Goal: Complete application form

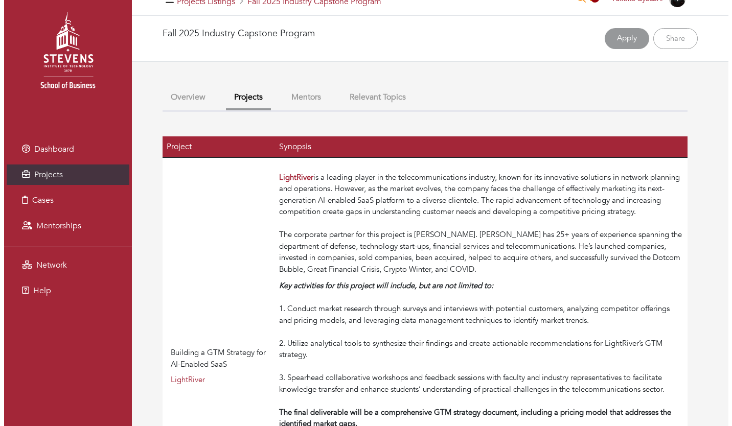
scroll to position [20, 0]
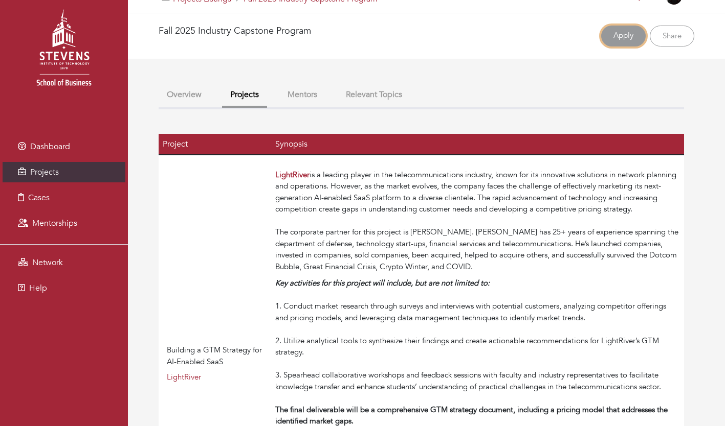
click at [604, 35] on link "Apply" at bounding box center [623, 36] width 44 height 21
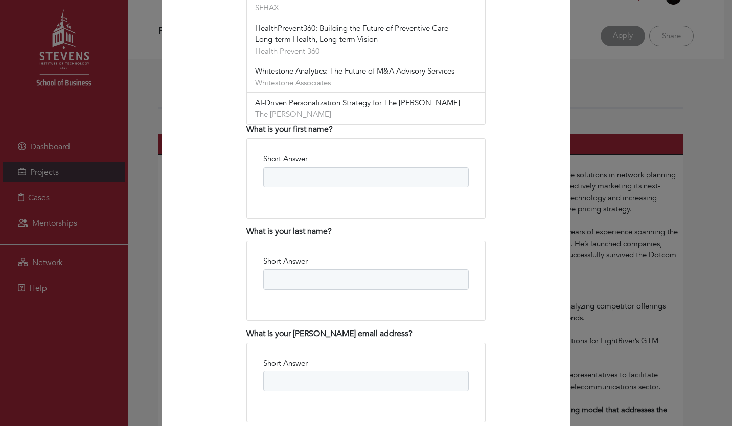
scroll to position [563, 0]
click at [305, 167] on input "Short Answer" at bounding box center [366, 177] width 206 height 20
type input "*"
type input "*******"
click at [319, 269] on input "Short Answer" at bounding box center [366, 279] width 206 height 20
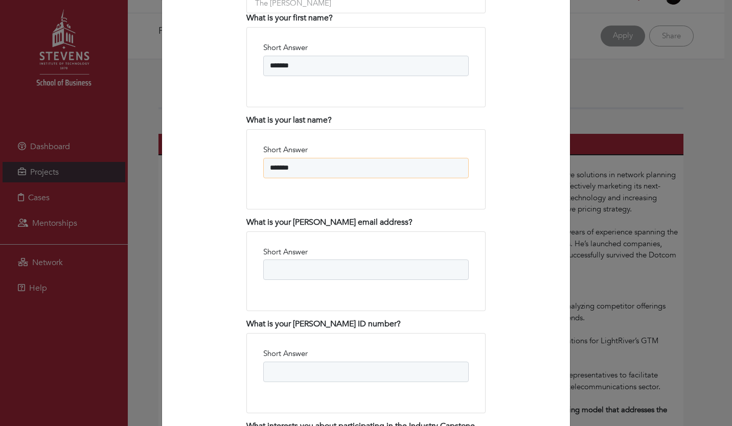
scroll to position [684, 0]
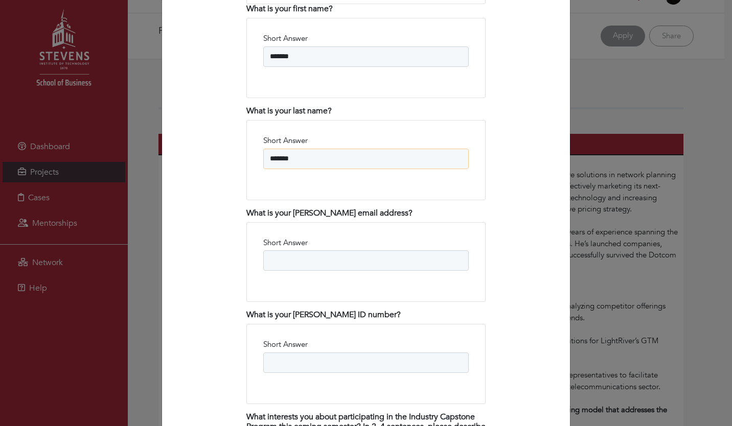
type input "*******"
click at [340, 251] on input "Short Answer" at bounding box center [366, 261] width 206 height 20
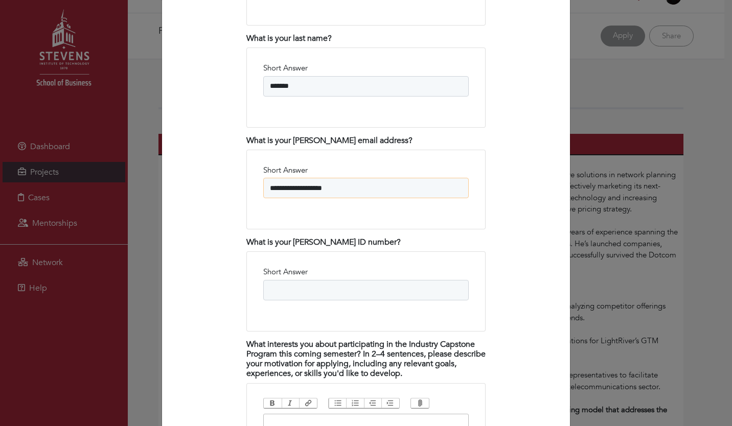
scroll to position [761, 0]
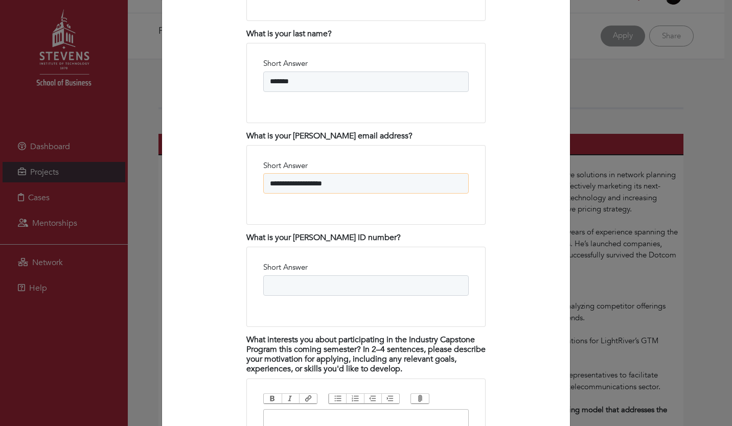
type input "**********"
click at [324, 276] on input "Short Answer" at bounding box center [366, 286] width 206 height 20
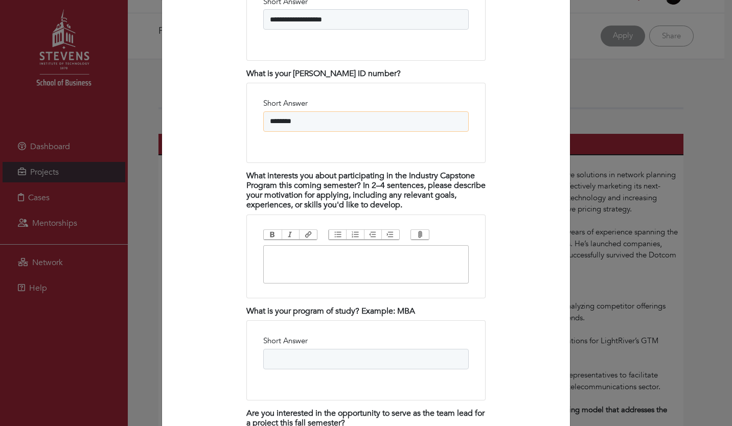
scroll to position [938, 0]
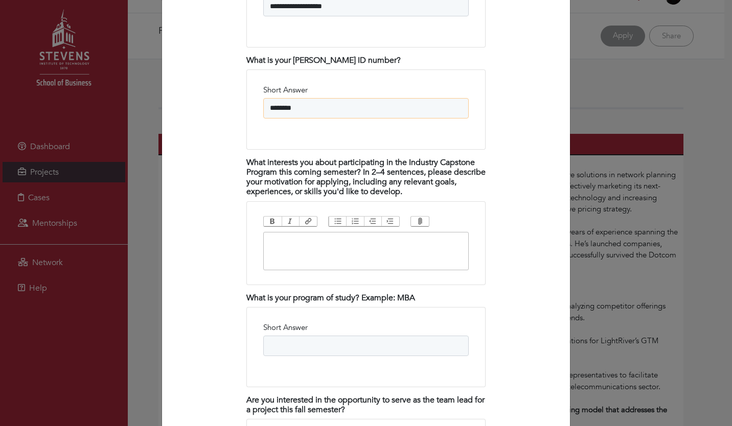
type input "********"
click at [332, 336] on input "Short Answer" at bounding box center [366, 346] width 206 height 20
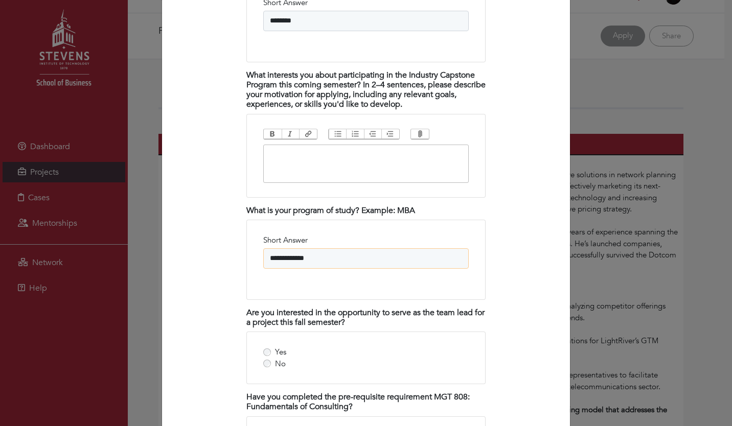
scroll to position [1027, 0]
type input "**********"
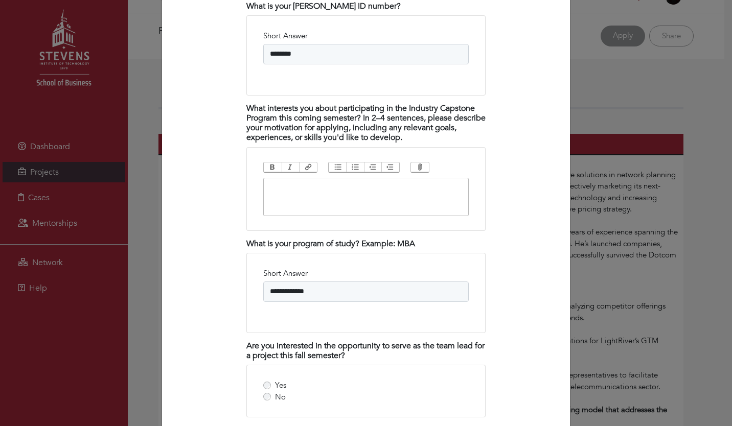
scroll to position [989, 0]
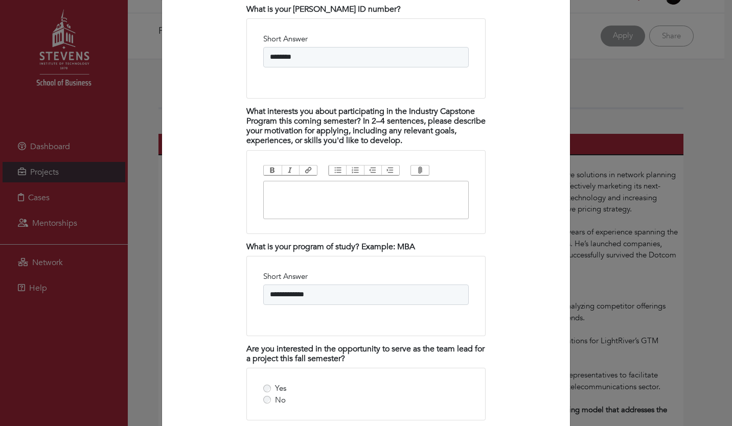
click at [350, 194] on trix-editor at bounding box center [366, 200] width 206 height 38
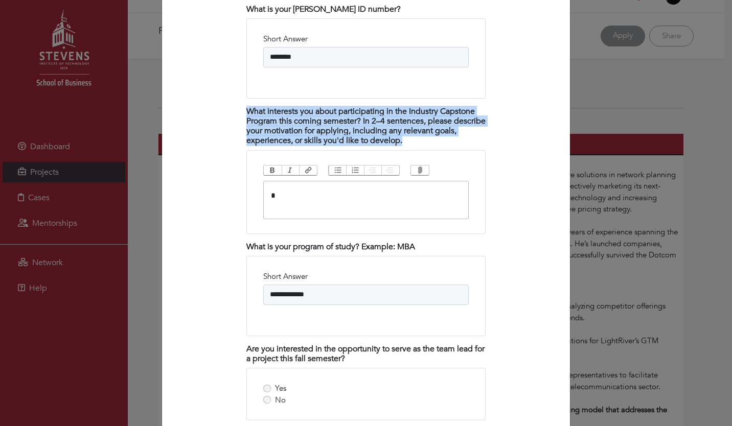
drag, startPoint x: 423, startPoint y: 131, endPoint x: 243, endPoint y: 100, distance: 182.2
click at [246, 107] on h4 "What interests you about participating in the Industry Capstone Program this co…" at bounding box center [365, 126] width 239 height 39
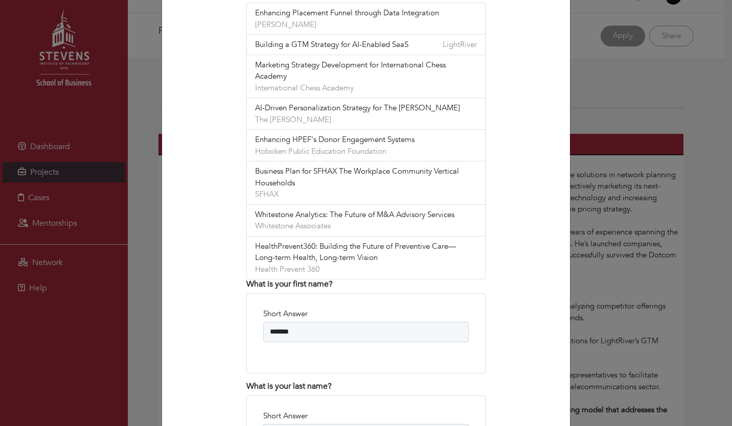
scroll to position [408, 0]
click at [246, 100] on li "AI-Driven Personalization Strategy for The Webster The Webster" at bounding box center [365, 115] width 239 height 32
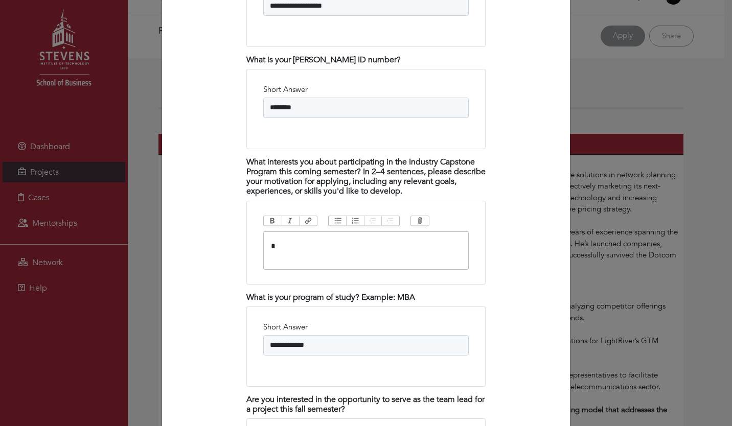
scroll to position [937, 0]
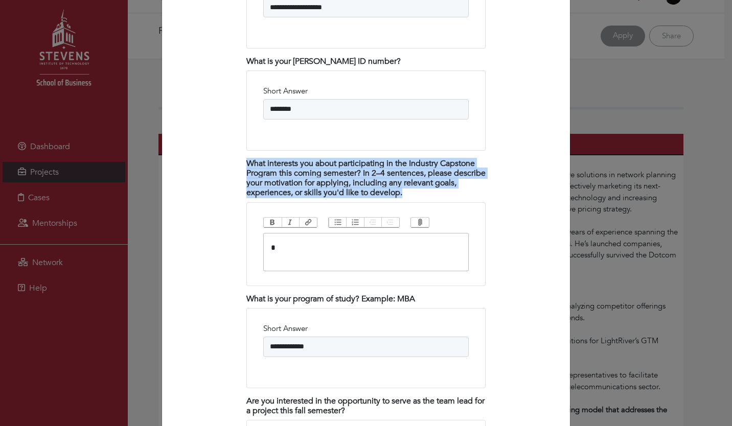
drag, startPoint x: 423, startPoint y: 183, endPoint x: 233, endPoint y: 152, distance: 193.2
click at [233, 152] on div "Step 1 Fill out your application Step 2 Monitor your application status Name Yu…" at bounding box center [366, 308] width 343 height 2037
copy h4 "What interests you about participating in the Industry Capstone Program this co…"
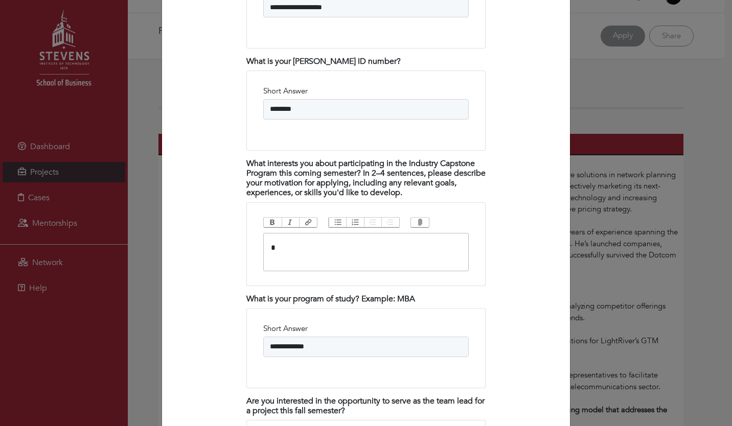
click at [295, 233] on trix-editor "*" at bounding box center [366, 252] width 206 height 38
paste trix-editor "**********"
type trix-editor "**********"
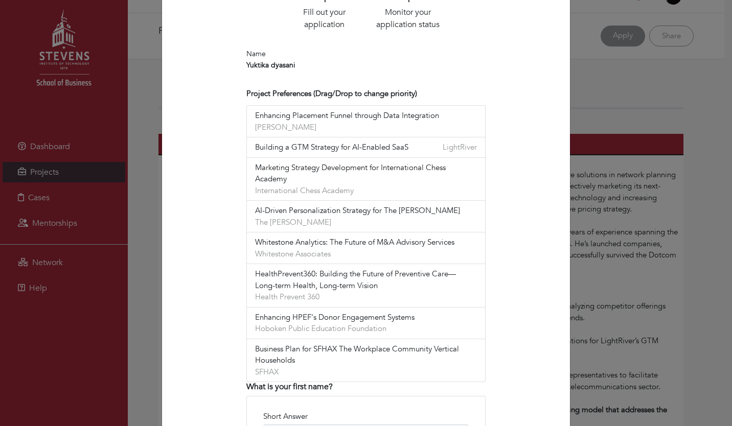
scroll to position [303, 0]
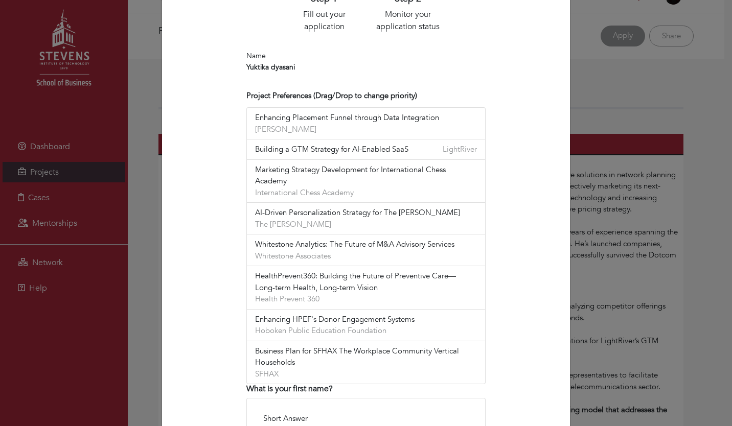
click at [279, 184] on span "Marketing Strategy Development for International Chess Academy" at bounding box center [366, 175] width 222 height 23
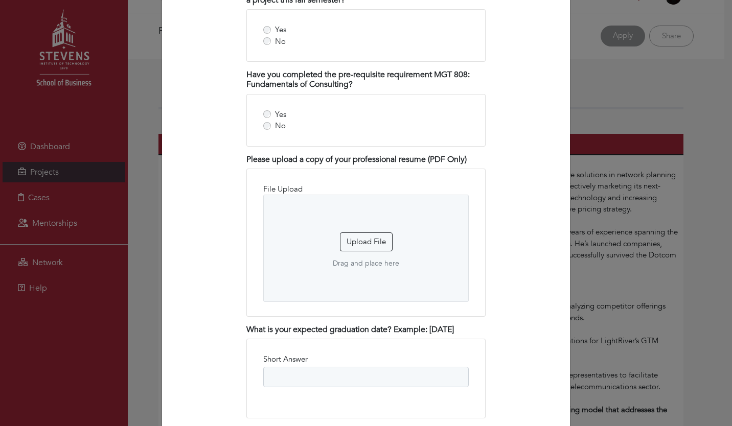
scroll to position [1448, 0]
click at [375, 233] on button "Upload File" at bounding box center [366, 242] width 53 height 19
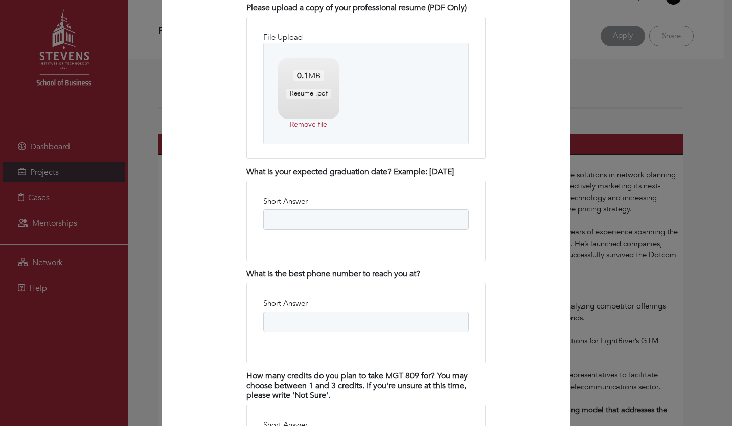
scroll to position [1619, 0]
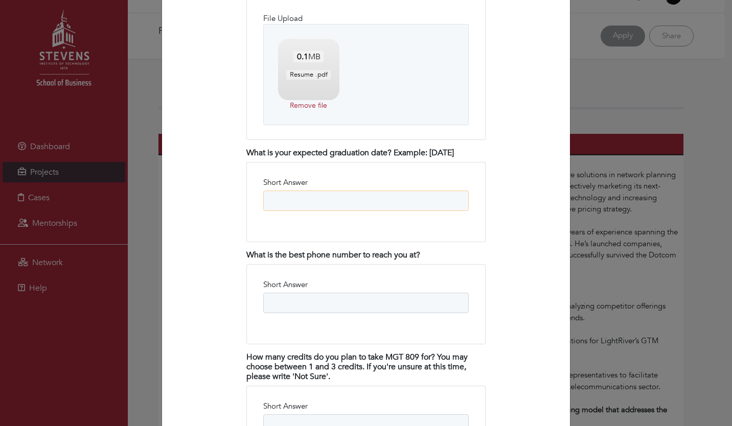
click at [325, 200] on input "Short Answer" at bounding box center [366, 201] width 206 height 20
type input "*"
type input "********"
click at [315, 305] on input "Short Answer" at bounding box center [366, 303] width 206 height 20
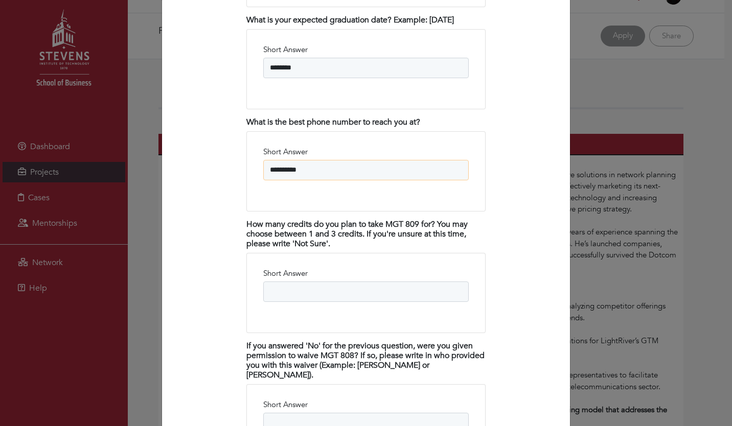
scroll to position [1752, 0]
type input "**********"
click at [327, 281] on input "Short Answer" at bounding box center [366, 291] width 206 height 20
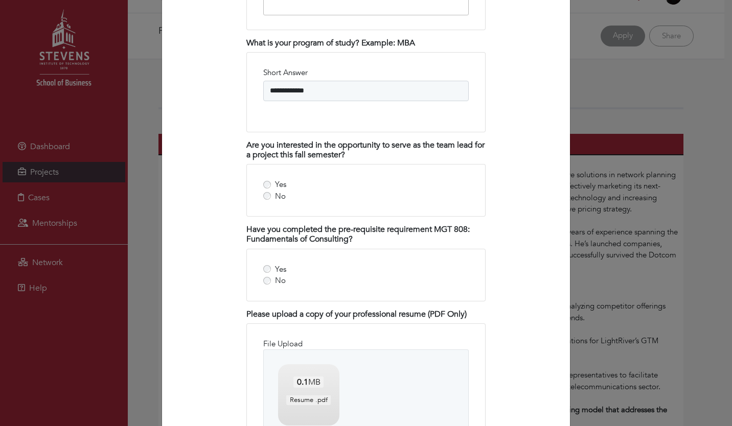
scroll to position [1292, 0]
type input "*"
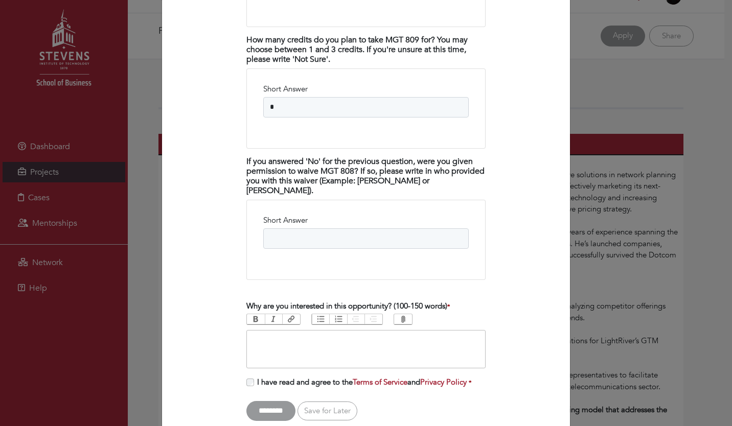
scroll to position [1957, 0]
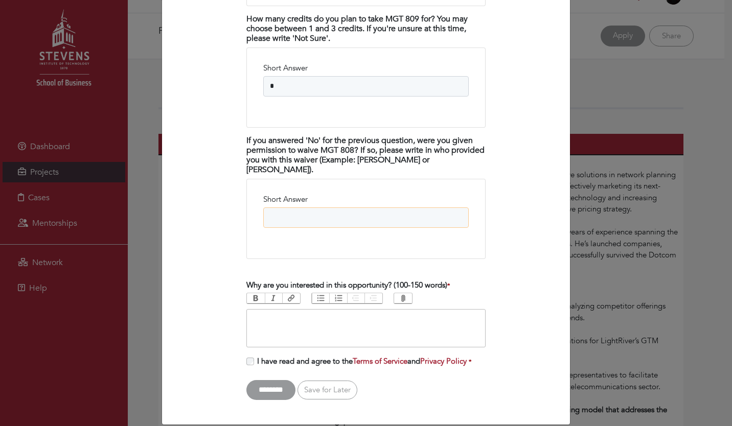
click at [342, 218] on input "Short Answer" at bounding box center [366, 218] width 206 height 20
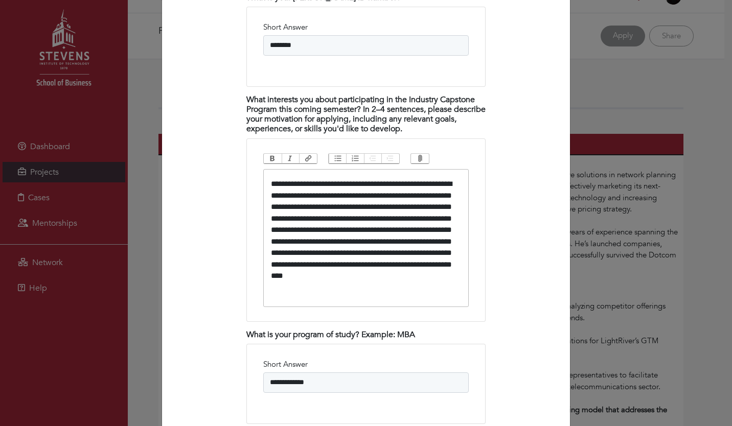
scroll to position [1001, 0]
type input "**********"
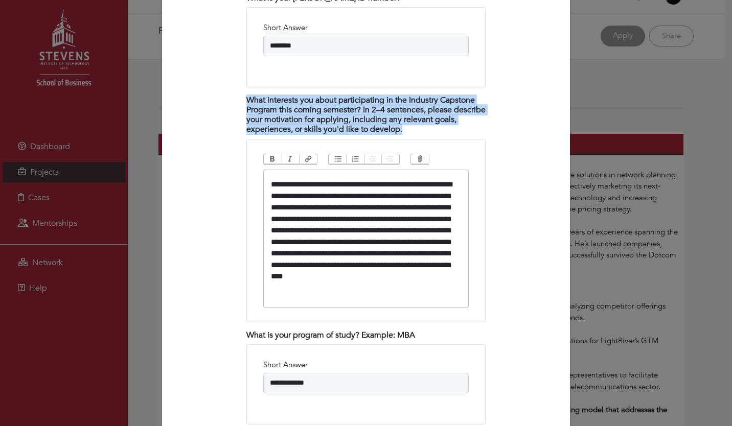
drag, startPoint x: 422, startPoint y: 123, endPoint x: 238, endPoint y: 89, distance: 187.6
click at [238, 89] on div "Step 1 Fill out your application Step 2 Monitor your application status Name Yu…" at bounding box center [366, 291] width 343 height 2131
copy h4 "What interests you about participating in the Industry Capstone Program this co…"
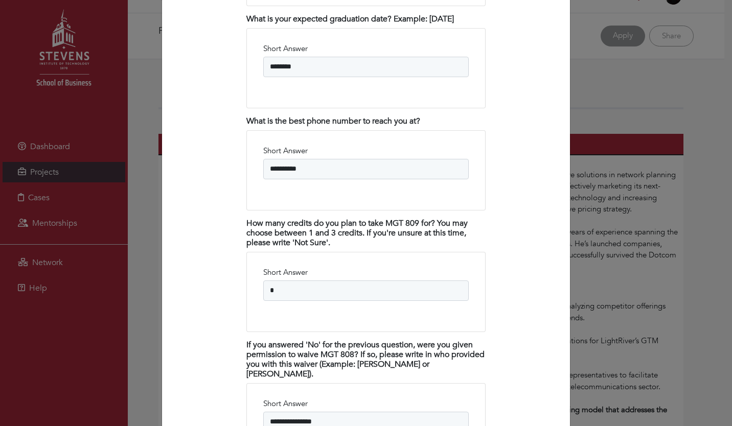
scroll to position [1969, 0]
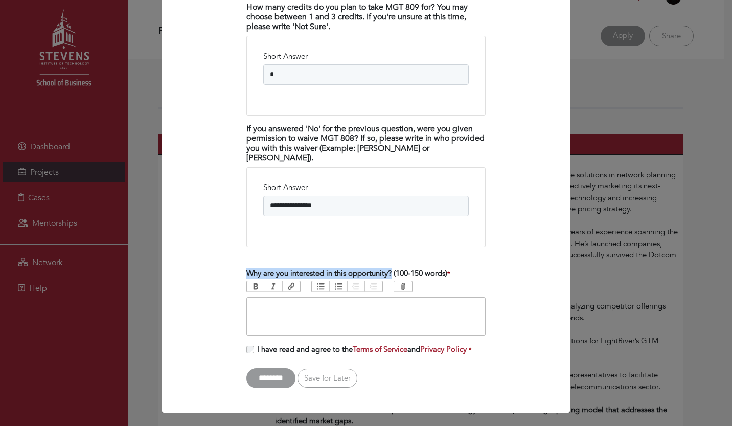
drag, startPoint x: 389, startPoint y: 274, endPoint x: 241, endPoint y: 272, distance: 148.3
copy label "Why are you interested in this opportunity?"
click at [300, 316] on trix-editor at bounding box center [365, 317] width 239 height 38
paste trix-editor "**********"
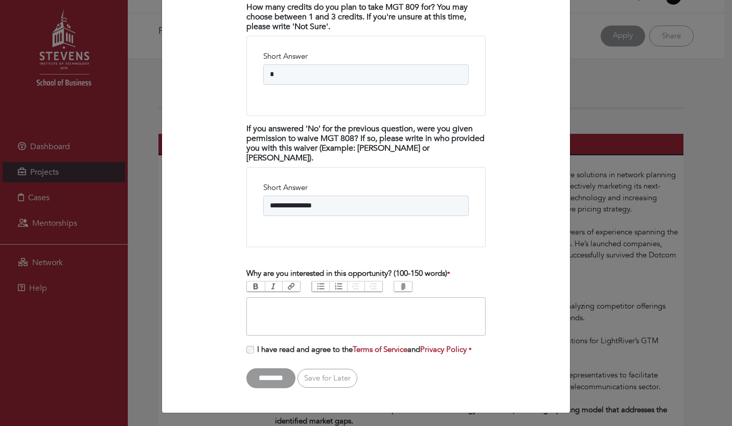
type trix-editor "**********"
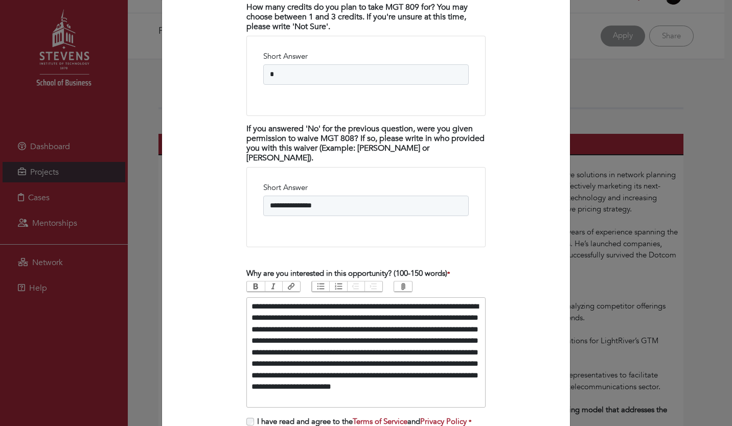
click at [722, 288] on div "Fall 2025 Industry Capstone Program Return to Program Overview Program Applicat…" at bounding box center [366, 213] width 732 height 426
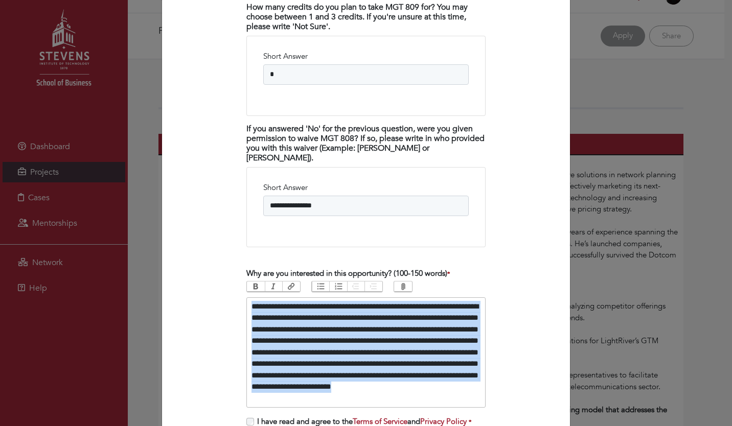
drag, startPoint x: 409, startPoint y: 401, endPoint x: 240, endPoint y: 307, distance: 193.6
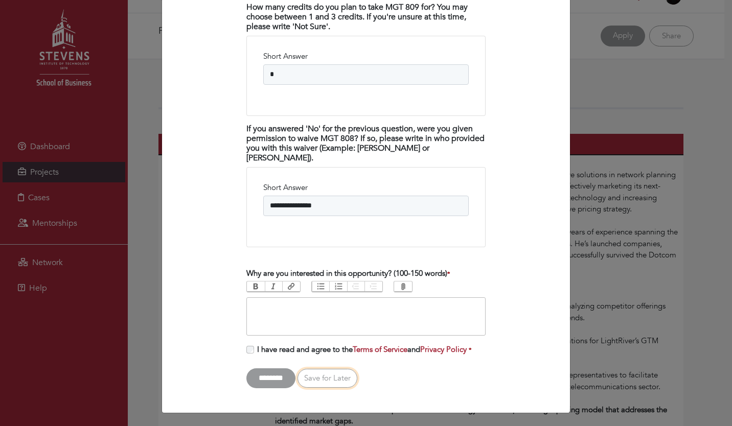
click at [337, 382] on link "Save for Later" at bounding box center [328, 378] width 60 height 19
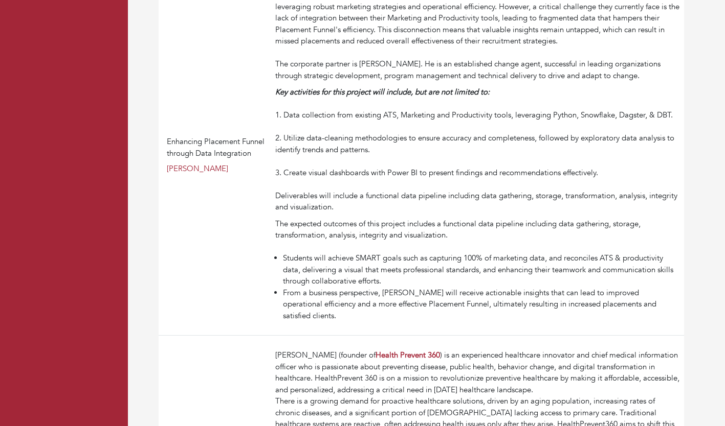
scroll to position [1588, 0]
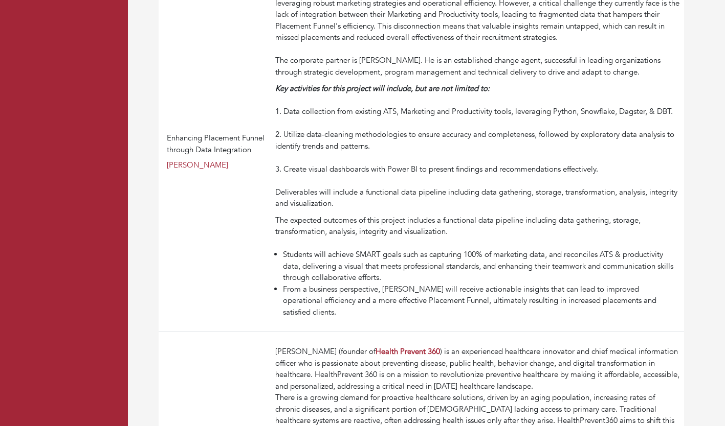
drag, startPoint x: 676, startPoint y: 322, endPoint x: 275, endPoint y: 15, distance: 505.2
click at [275, 15] on td "Mitchell Martin , a leader in the professional services industry, excels in con…" at bounding box center [477, 152] width 413 height 360
copy td "Mitchell Martin , a leader in the professional services industry, excels in con…"
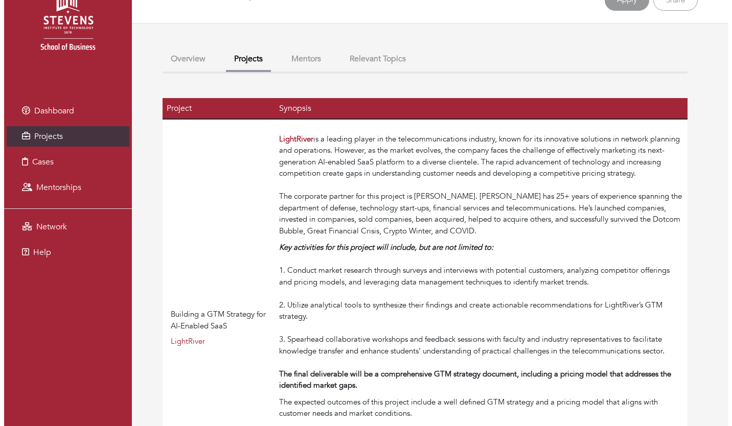
scroll to position [0, 0]
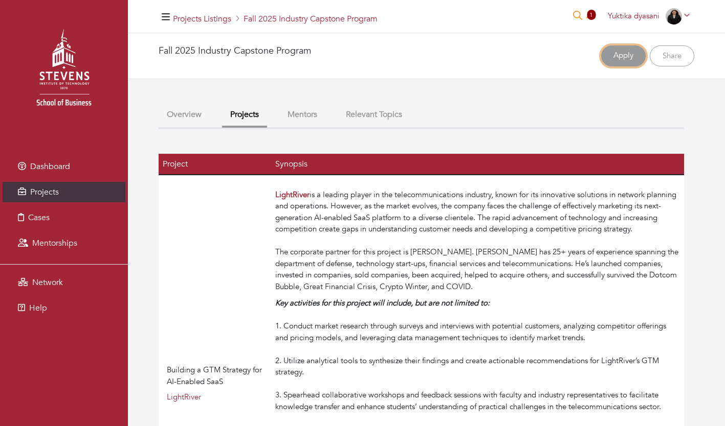
click at [631, 59] on link "Apply" at bounding box center [623, 56] width 44 height 21
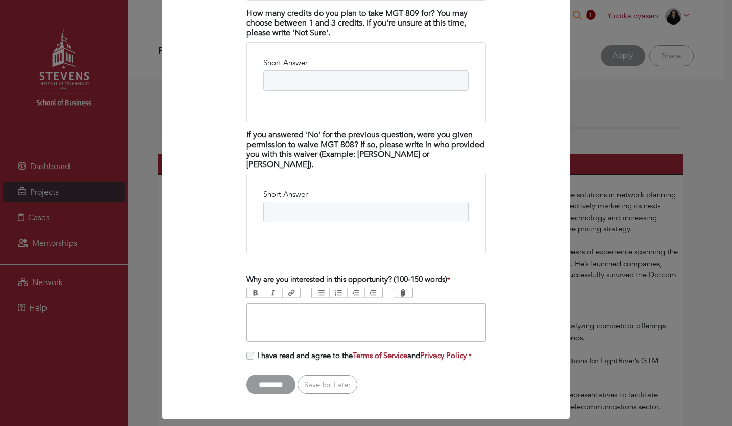
scroll to position [1875, 0]
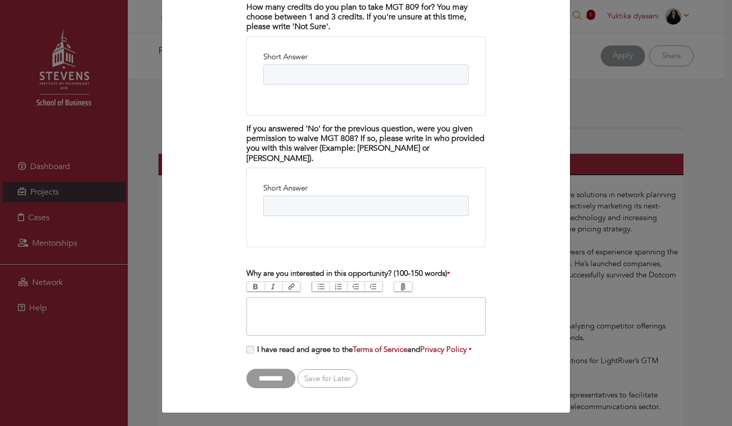
click at [361, 305] on trix-editor at bounding box center [365, 317] width 239 height 38
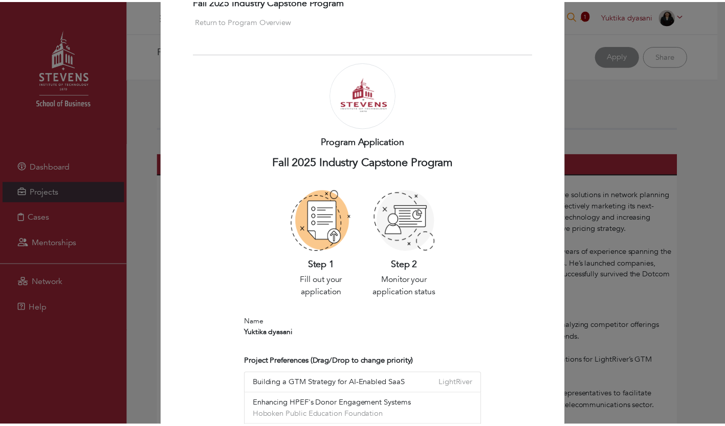
scroll to position [0, 0]
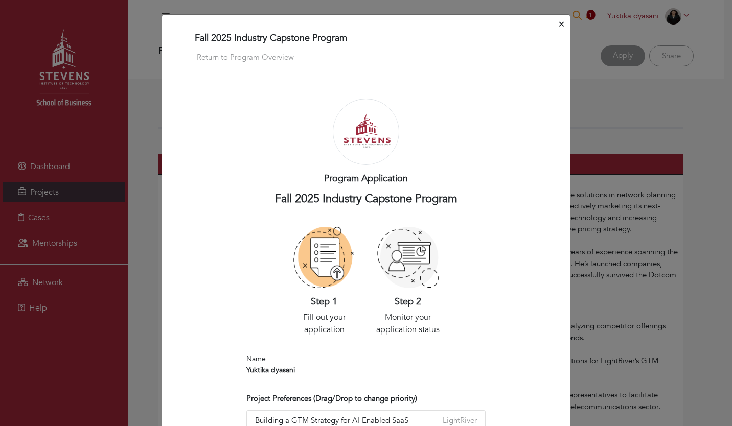
click at [559, 24] on icon "Close" at bounding box center [561, 24] width 5 height 8
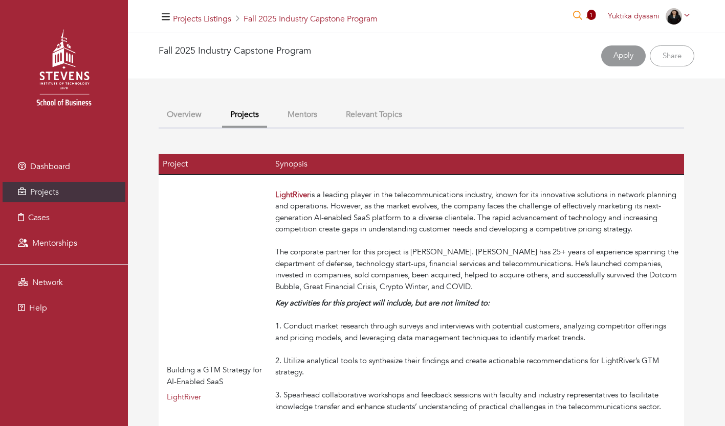
click at [591, 20] on icon at bounding box center [590, 16] width 8 height 10
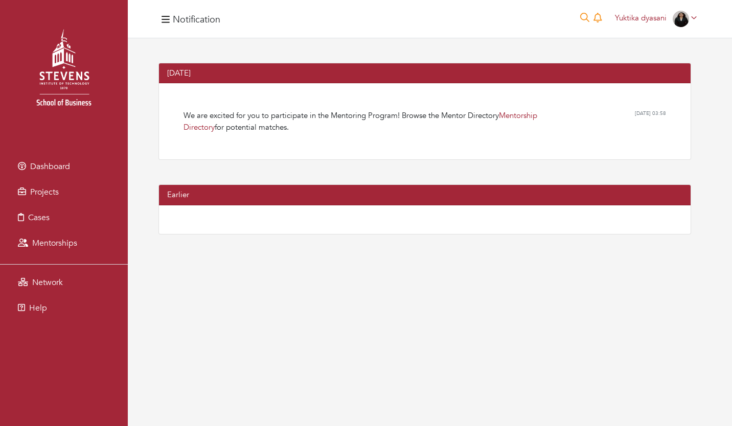
click at [190, 12] on div "Notification" at bounding box center [190, 18] width 62 height 21
click at [91, 173] on link "Dashboard" at bounding box center [64, 166] width 123 height 20
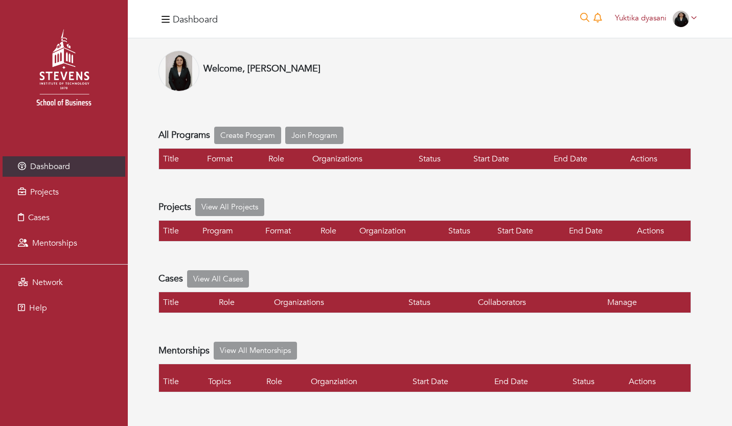
click at [92, 198] on link "Projects" at bounding box center [64, 192] width 123 height 20
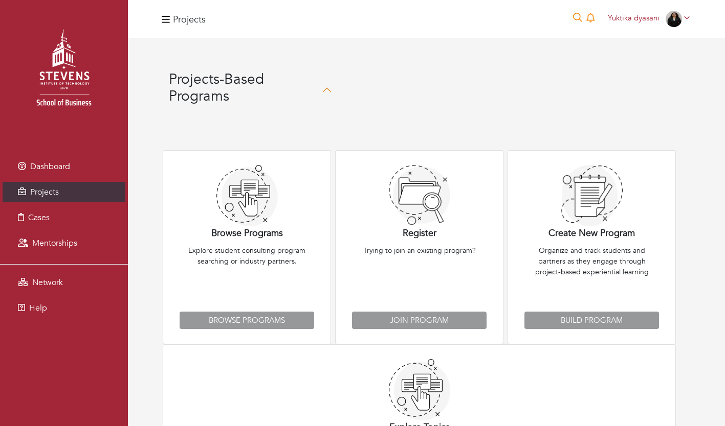
click at [83, 214] on link "Cases" at bounding box center [64, 218] width 123 height 20
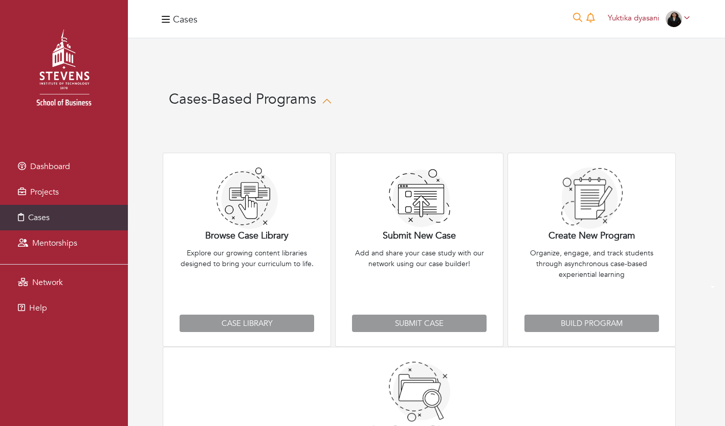
click at [92, 169] on link "Dashboard" at bounding box center [64, 166] width 123 height 20
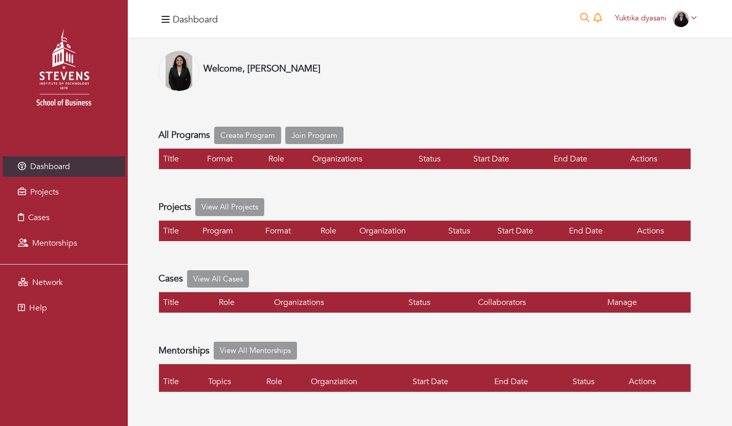
click at [166, 21] on icon "button" at bounding box center [166, 20] width 8 height 10
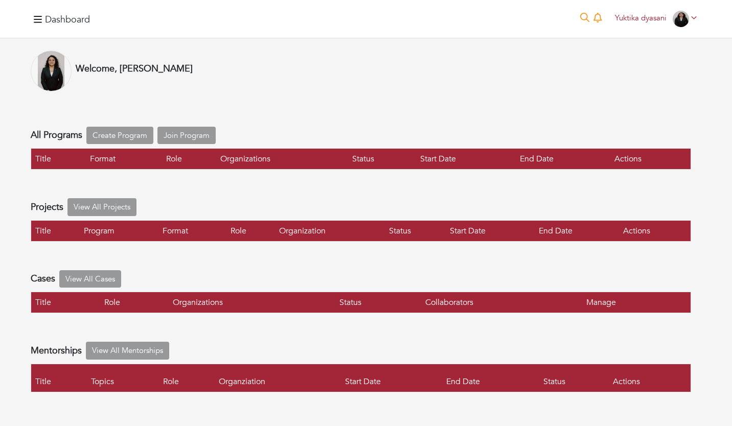
click at [159, 24] on div "Dashboard 0 Yuktika dyasani Yuktika dyasani My profile My organizations Setting…" at bounding box center [366, 18] width 671 height 21
click at [38, 19] on icon "button" at bounding box center [38, 19] width 8 height 7
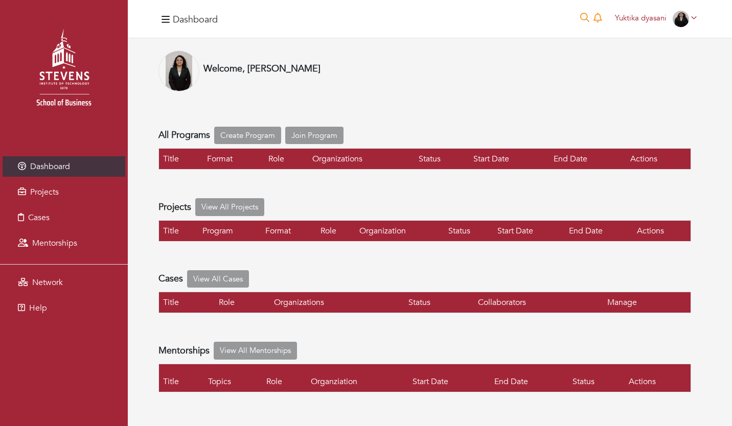
click at [75, 200] on link "Projects" at bounding box center [64, 192] width 123 height 20
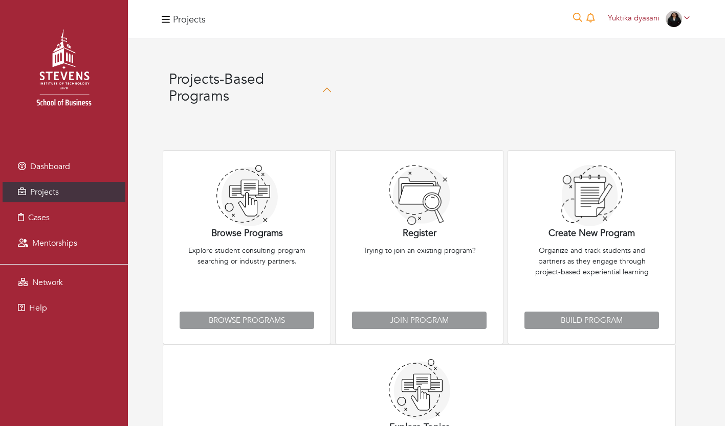
click at [103, 216] on link "Cases" at bounding box center [64, 218] width 123 height 20
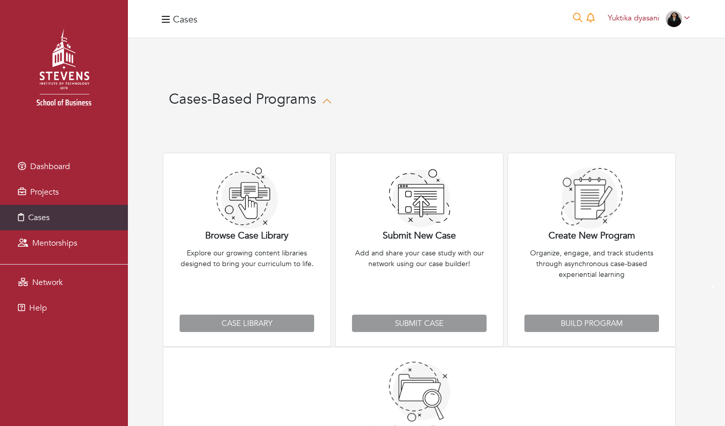
click at [84, 264] on ul "Dashboard Projects Cases Mentorships Network Help" at bounding box center [64, 238] width 128 height 188
click at [101, 253] on link "Mentorships" at bounding box center [64, 243] width 123 height 20
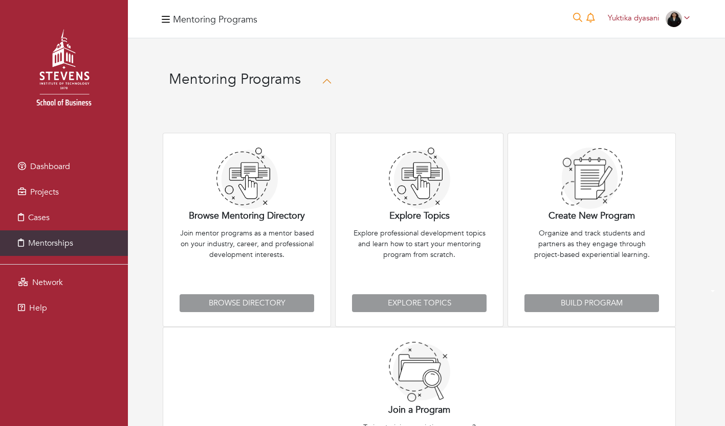
click at [92, 63] on img at bounding box center [63, 71] width 107 height 107
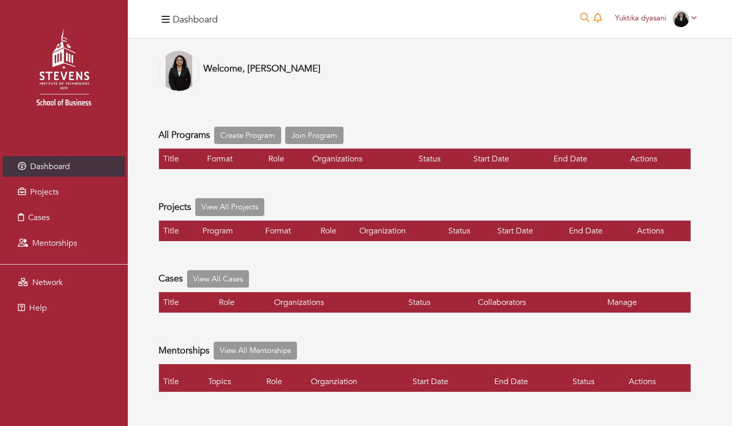
click at [96, 70] on img at bounding box center [63, 71] width 107 height 107
click at [74, 172] on link "Dashboard" at bounding box center [64, 166] width 123 height 20
click at [113, 200] on link "Projects" at bounding box center [64, 192] width 123 height 20
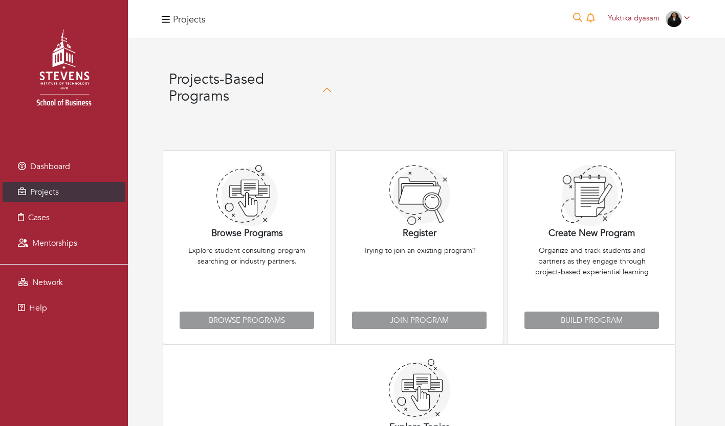
click at [93, 224] on link "Cases" at bounding box center [64, 218] width 123 height 20
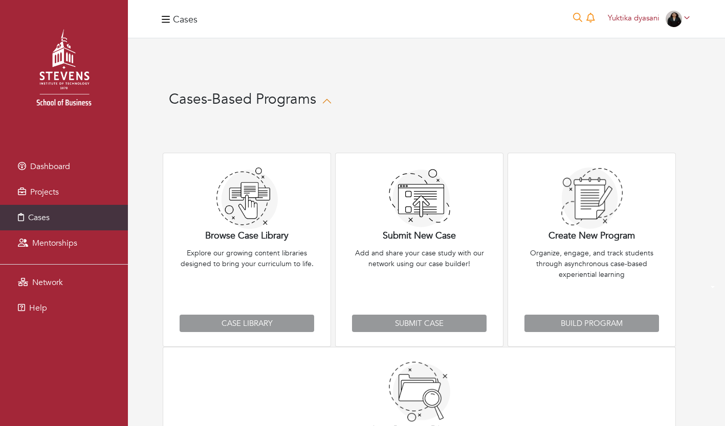
click at [78, 252] on link "Mentorships" at bounding box center [64, 243] width 123 height 20
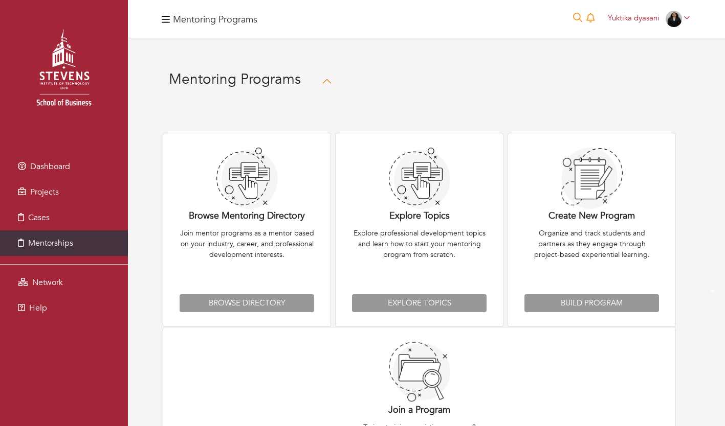
click at [92, 283] on link "Network" at bounding box center [64, 283] width 123 height 20
click at [97, 315] on link "Help" at bounding box center [64, 308] width 123 height 20
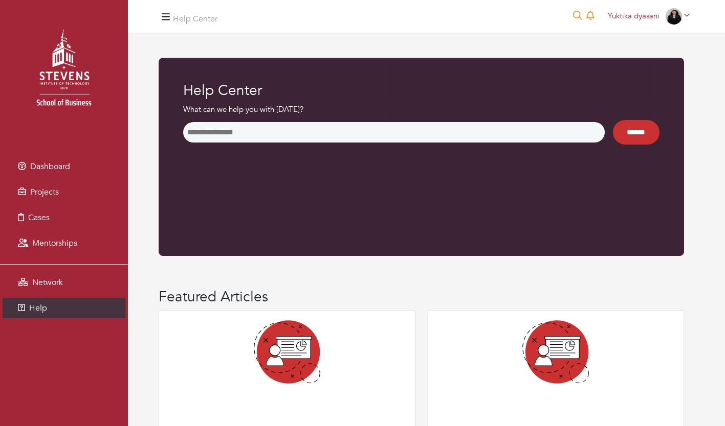
click at [637, 17] on span "Yuktika dyasani" at bounding box center [633, 16] width 52 height 10
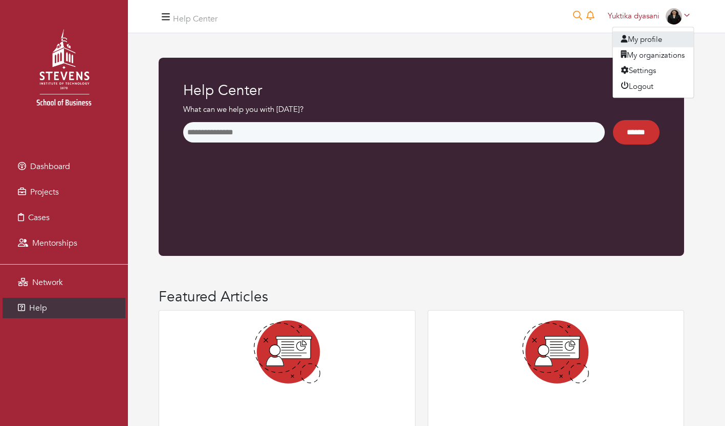
click at [666, 35] on link "My profile" at bounding box center [653, 40] width 81 height 16
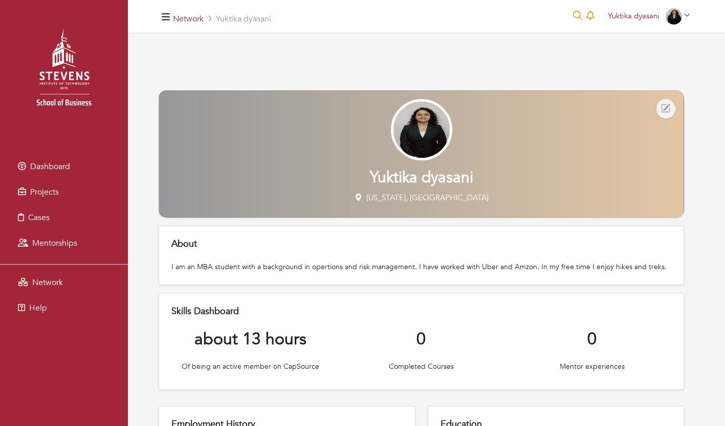
click at [67, 67] on img at bounding box center [63, 71] width 107 height 107
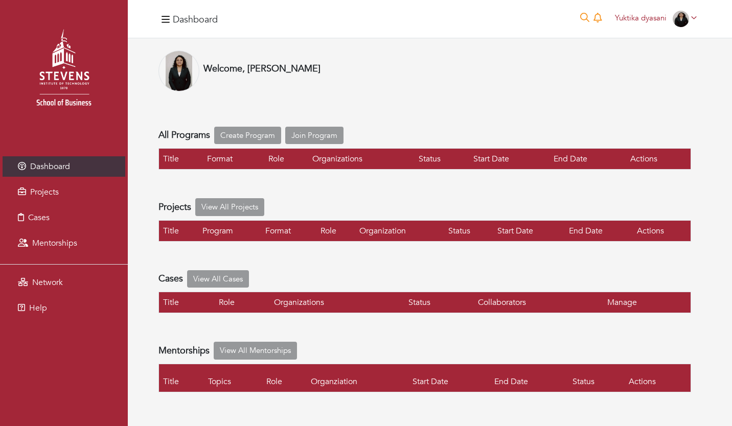
click at [73, 250] on link "Mentorships" at bounding box center [64, 243] width 123 height 20
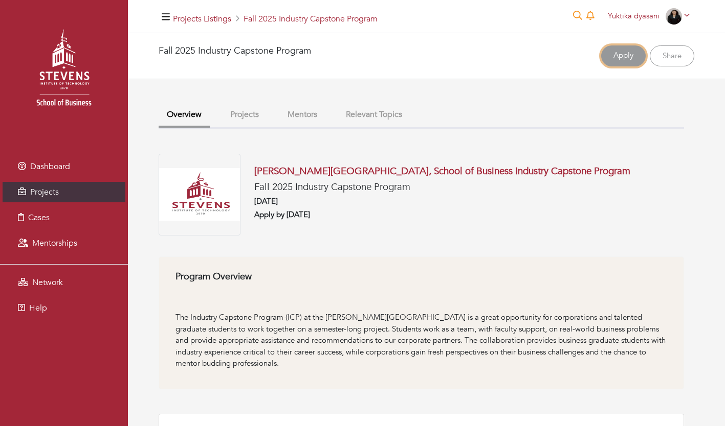
click at [624, 57] on link "Apply" at bounding box center [623, 56] width 44 height 21
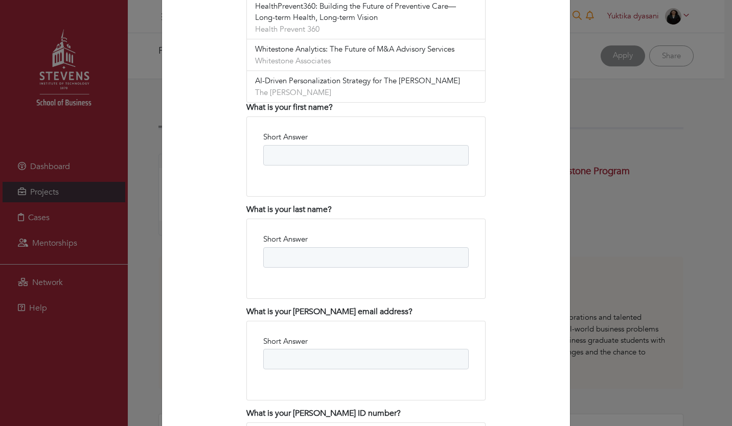
scroll to position [586, 0]
click at [359, 144] on input "Short Answer" at bounding box center [366, 154] width 206 height 20
type input "*******"
click at [316, 246] on input "Short Answer" at bounding box center [366, 256] width 206 height 20
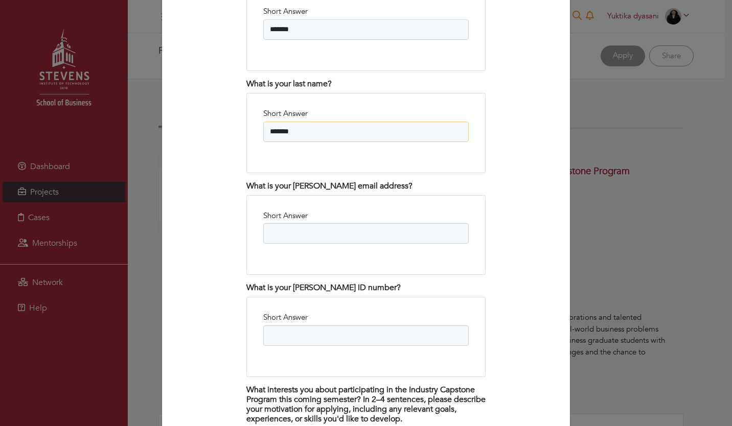
scroll to position [713, 0]
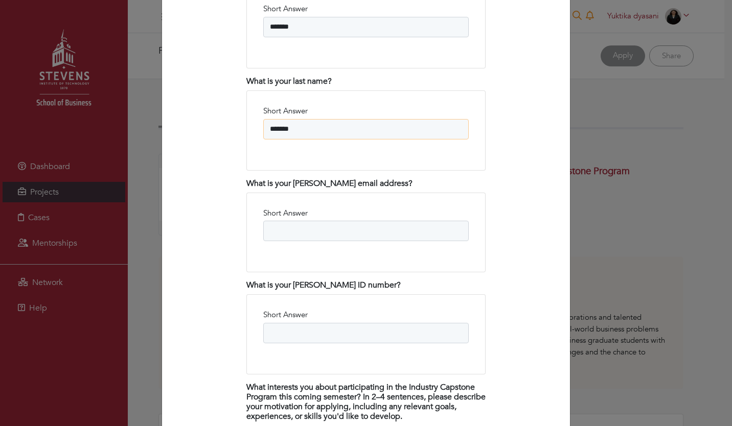
type input "*******"
click at [357, 221] on input "Short Answer" at bounding box center [366, 231] width 206 height 20
type input "**********"
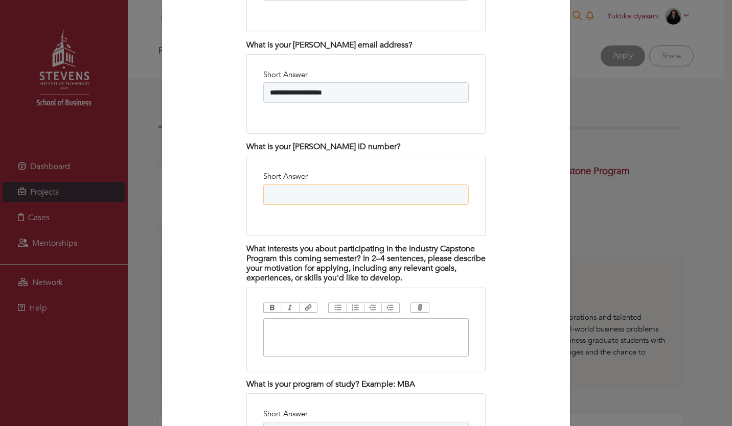
scroll to position [855, 0]
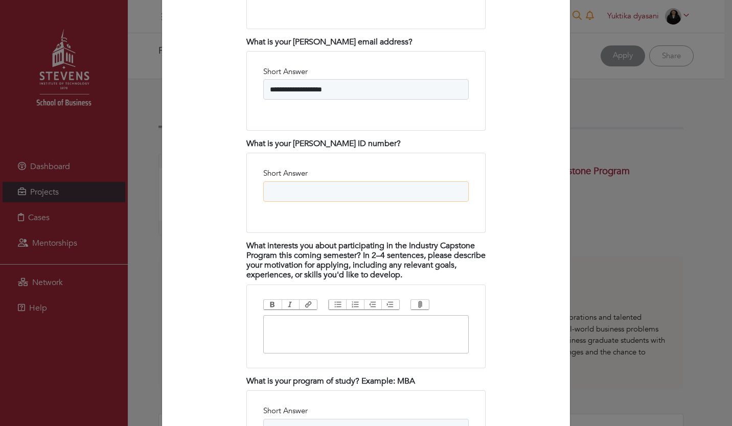
click at [347, 182] on input "Short Answer" at bounding box center [366, 192] width 206 height 20
type input "********"
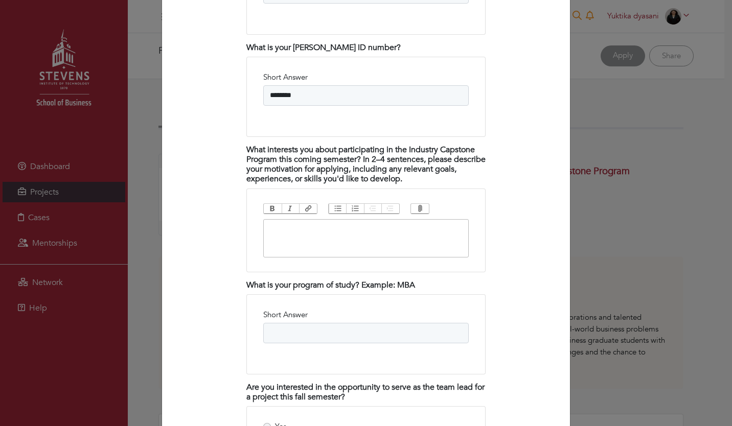
scroll to position [952, 0]
paste trix-editor "**********"
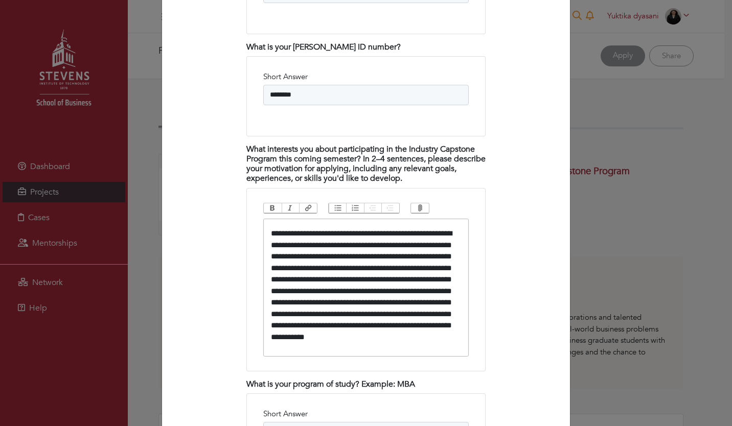
type trix-editor "**********"
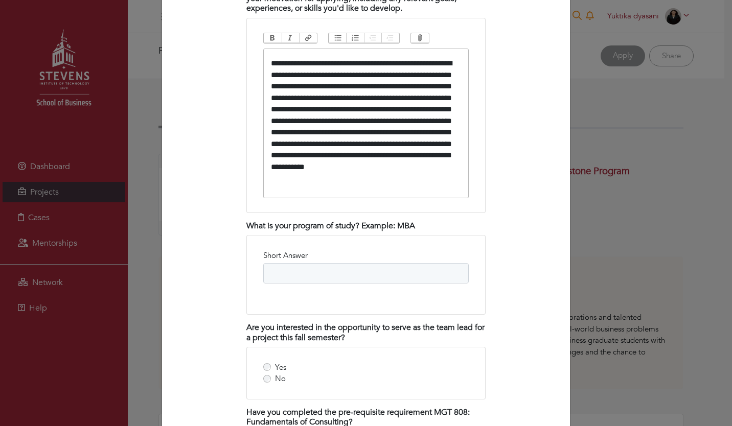
scroll to position [1125, 0]
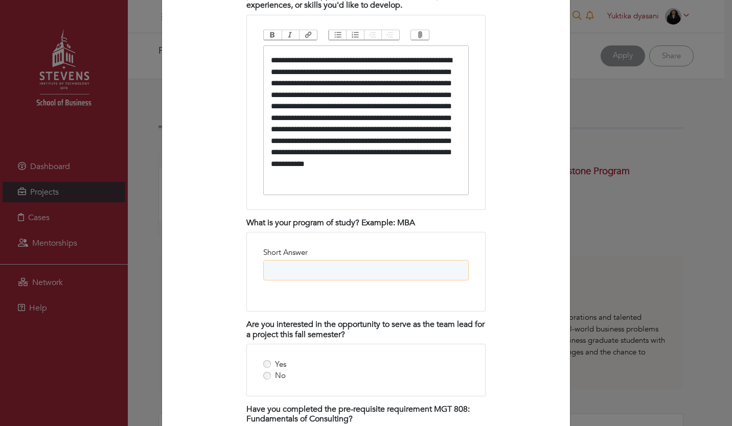
click at [366, 265] on input "Short Answer" at bounding box center [366, 270] width 206 height 20
type input "**********"
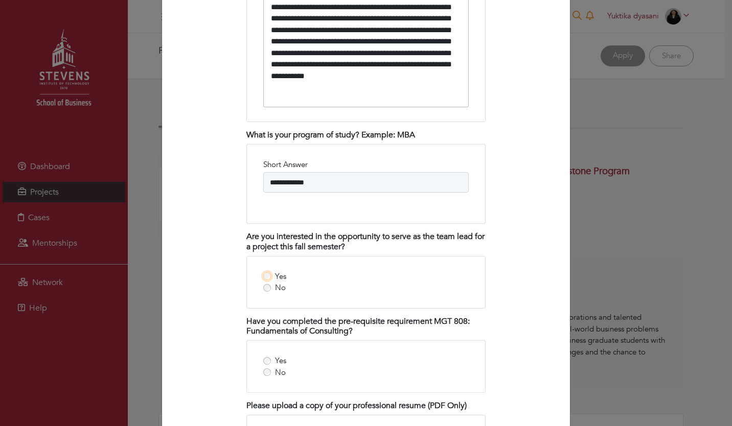
scroll to position [1216, 0]
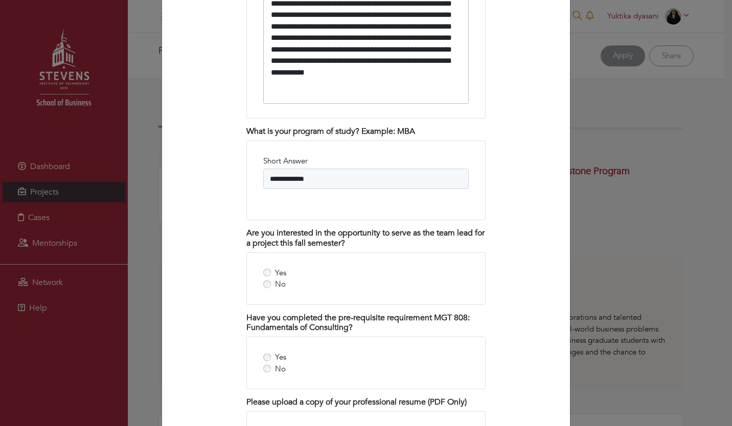
click at [272, 277] on div "Yes No" at bounding box center [365, 279] width 239 height 53
click at [270, 267] on div "Yes No" at bounding box center [366, 278] width 206 height 23
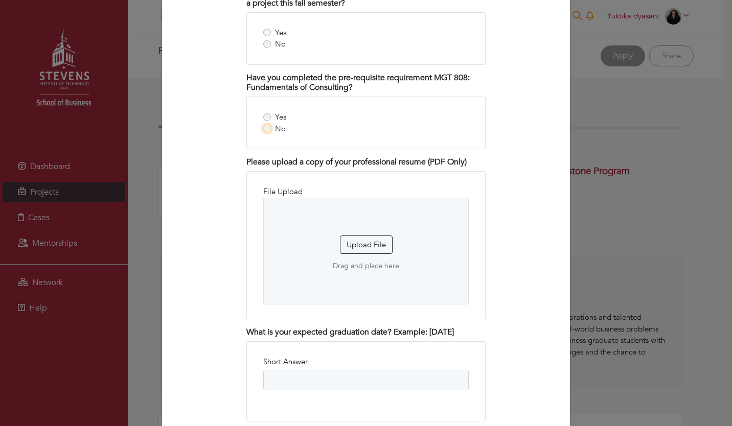
scroll to position [1457, 0]
click at [377, 235] on button "Upload File" at bounding box center [366, 244] width 53 height 19
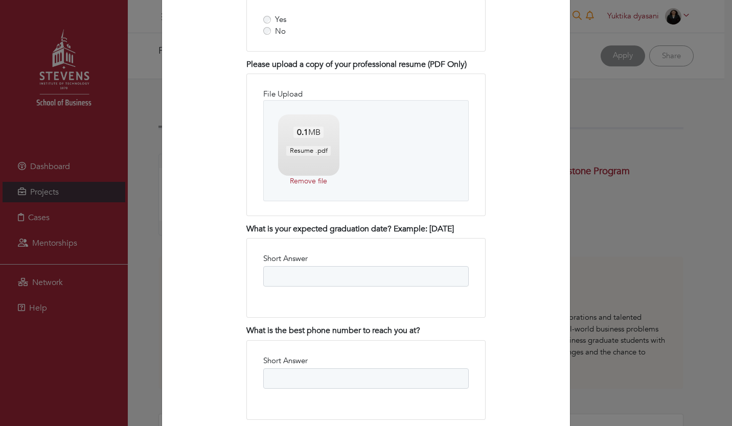
scroll to position [1555, 0]
click at [405, 276] on input "Short Answer" at bounding box center [366, 276] width 206 height 20
type input "********"
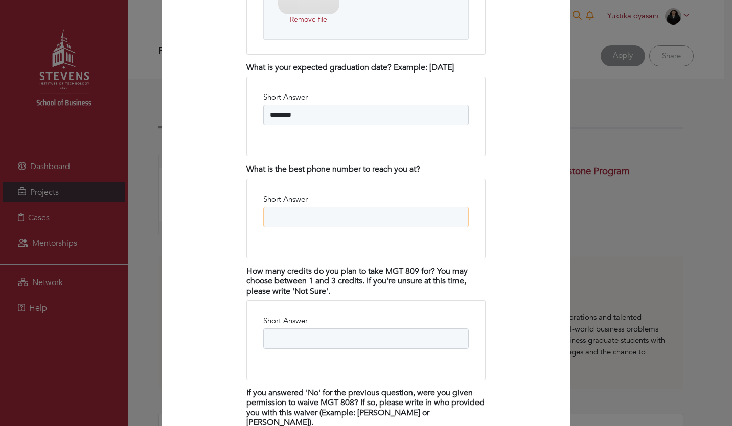
scroll to position [1716, 0]
type input "**********"
click at [410, 333] on input "Short Answer" at bounding box center [366, 338] width 206 height 20
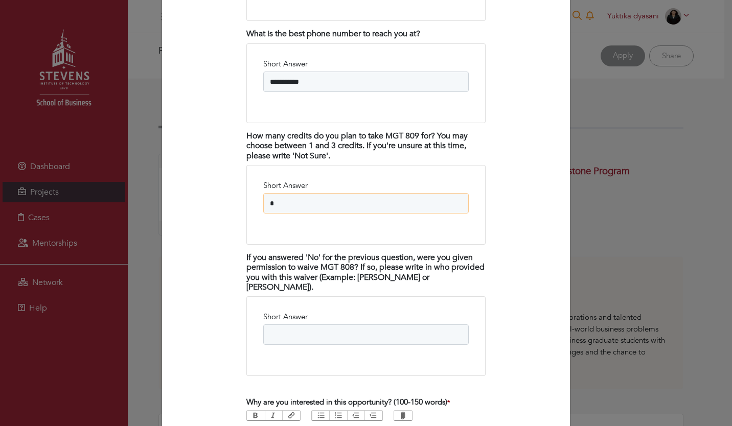
scroll to position [1852, 0]
type input "*"
click at [321, 327] on input "Short Answer" at bounding box center [366, 334] width 206 height 20
type input "**********"
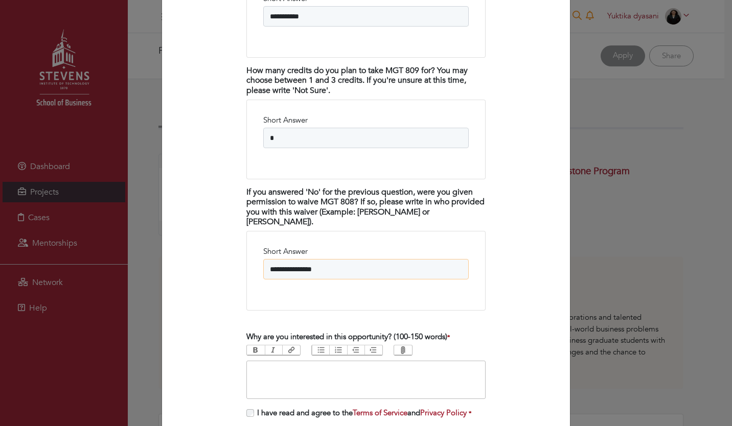
scroll to position [1980, 0]
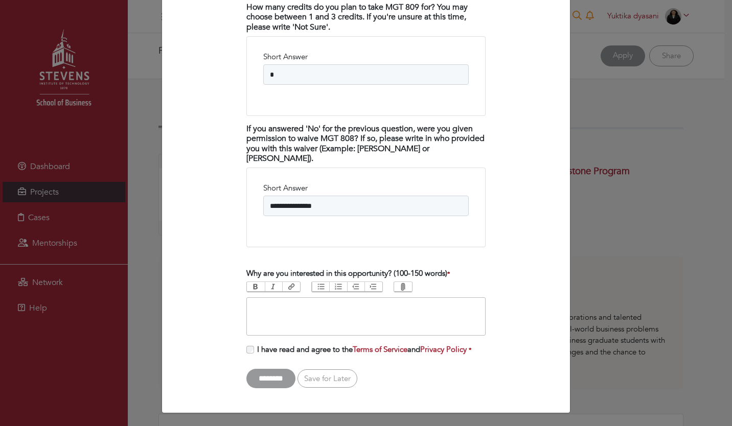
click at [289, 299] on trix-editor at bounding box center [365, 317] width 239 height 38
paste trix-editor "**********"
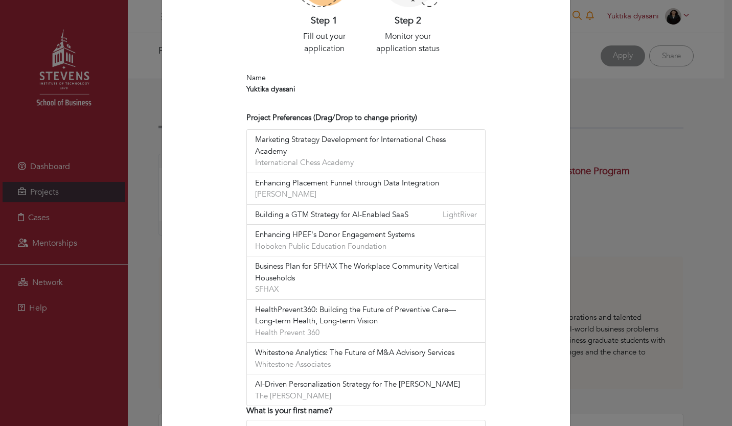
scroll to position [295, 0]
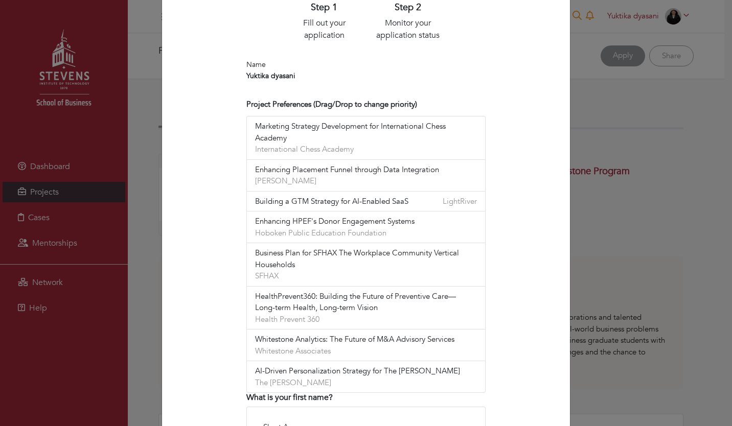
click at [285, 148] on span "International Chess Academy" at bounding box center [304, 150] width 99 height 12
click at [279, 126] on span "Marketing Strategy Development for International Chess Academy" at bounding box center [366, 132] width 222 height 23
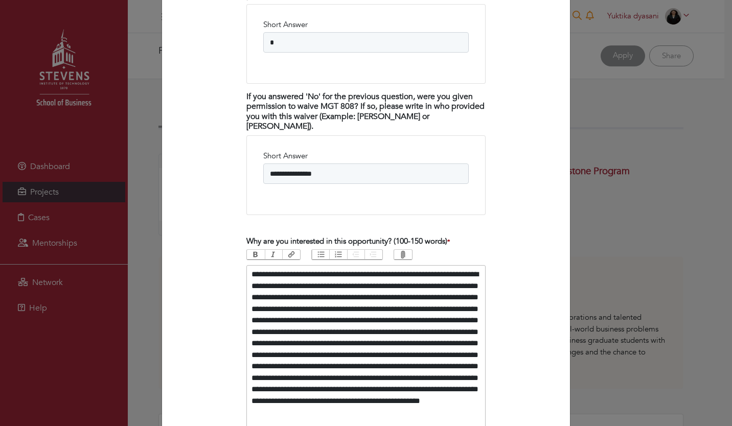
scroll to position [2110, 0]
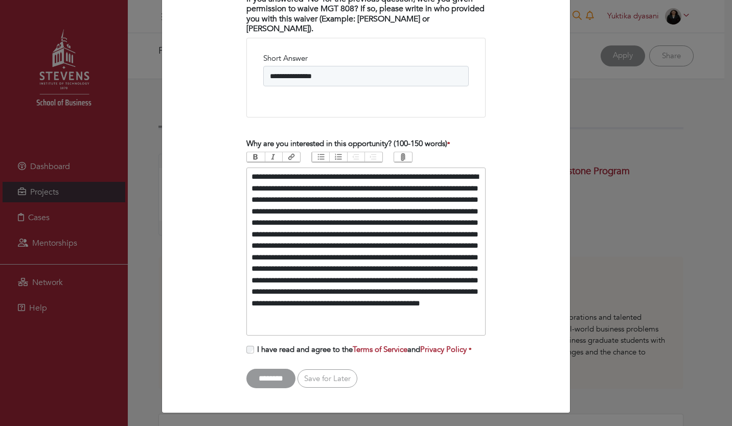
drag, startPoint x: 453, startPoint y: 327, endPoint x: 279, endPoint y: 216, distance: 206.2
drag, startPoint x: 279, startPoint y: 216, endPoint x: 251, endPoint y: 180, distance: 45.8
click at [252, 180] on div "**********" at bounding box center [366, 251] width 229 height 161
click at [247, 176] on trix-editor "**********" at bounding box center [365, 252] width 239 height 168
drag, startPoint x: 313, startPoint y: 188, endPoint x: 267, endPoint y: 185, distance: 46.1
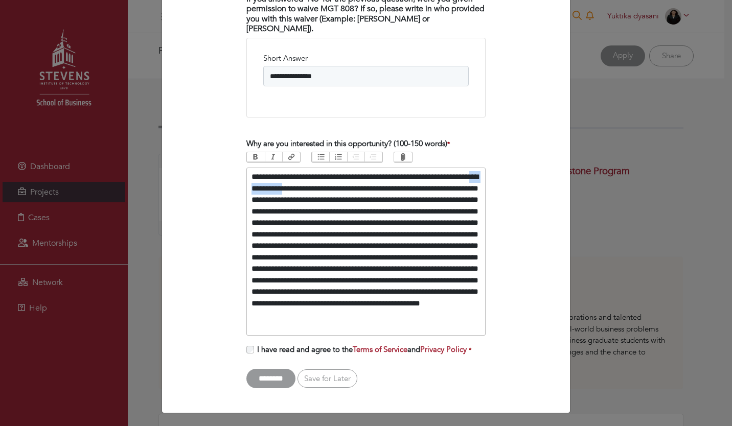
click at [267, 185] on div "**********" at bounding box center [366, 251] width 229 height 161
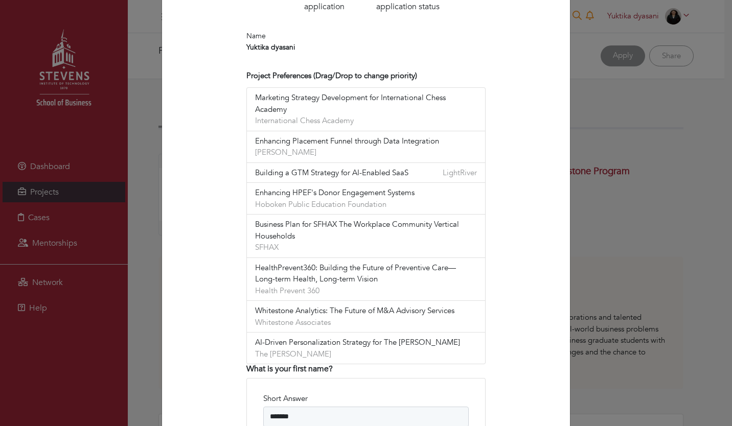
scroll to position [322, 0]
click at [291, 125] on span "International Chess Academy" at bounding box center [304, 123] width 99 height 12
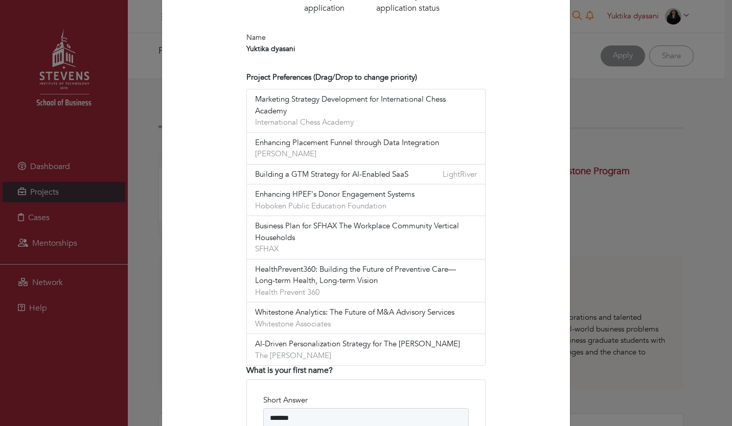
click at [291, 125] on span "International Chess Academy" at bounding box center [304, 123] width 99 height 12
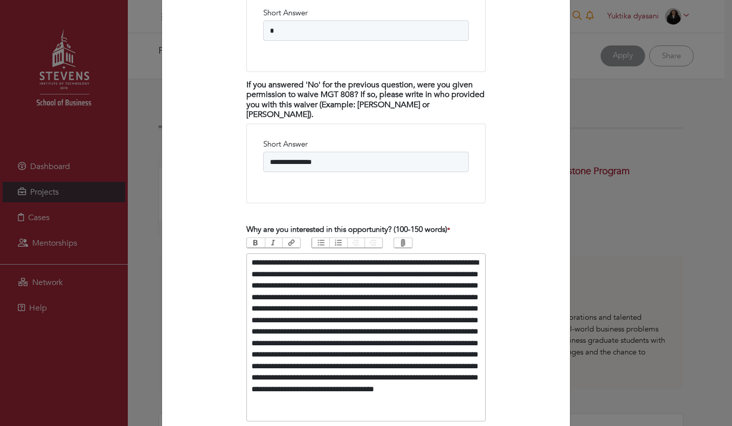
scroll to position [2110, 0]
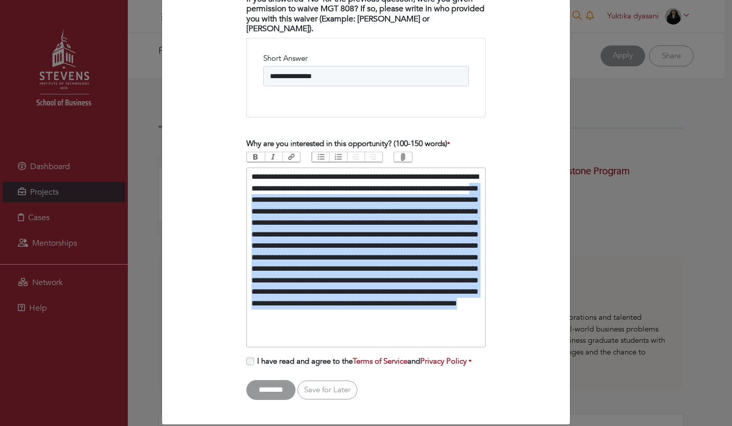
drag, startPoint x: 300, startPoint y: 199, endPoint x: 348, endPoint y: 350, distance: 158.5
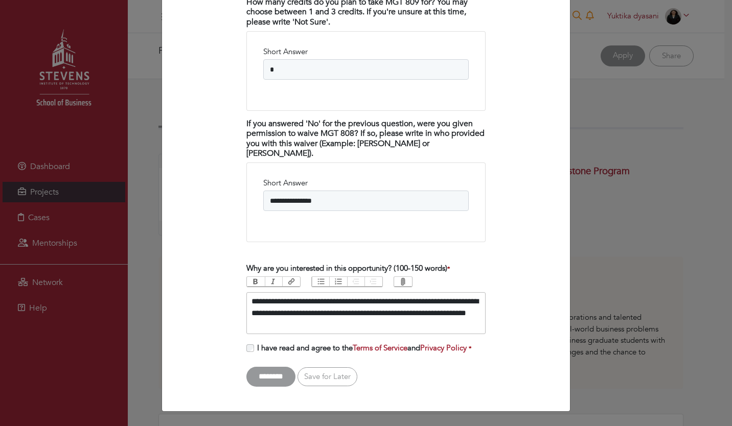
scroll to position [1984, 0]
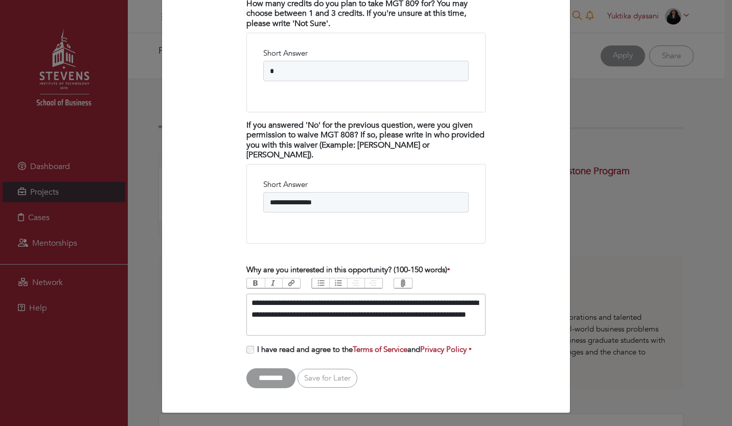
type trix-editor "**********"
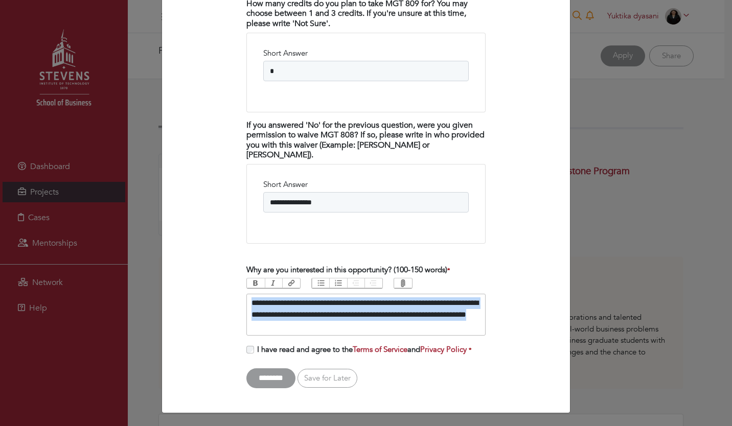
drag, startPoint x: 304, startPoint y: 321, endPoint x: 246, endPoint y: 304, distance: 59.8
click at [246, 304] on trix-editor "**********" at bounding box center [365, 315] width 239 height 42
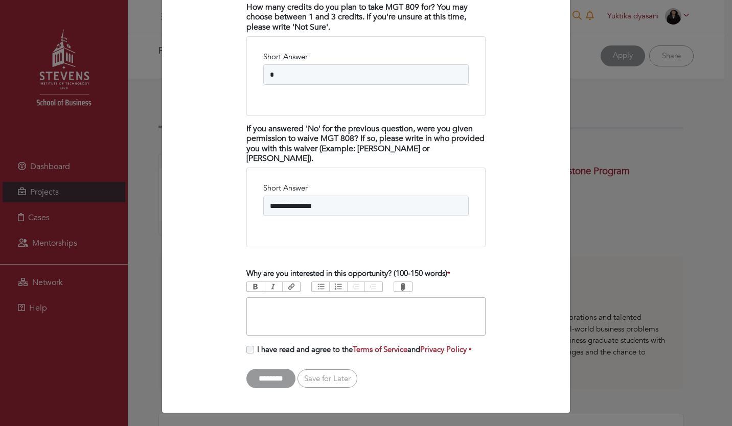
paste trix-editor "**********"
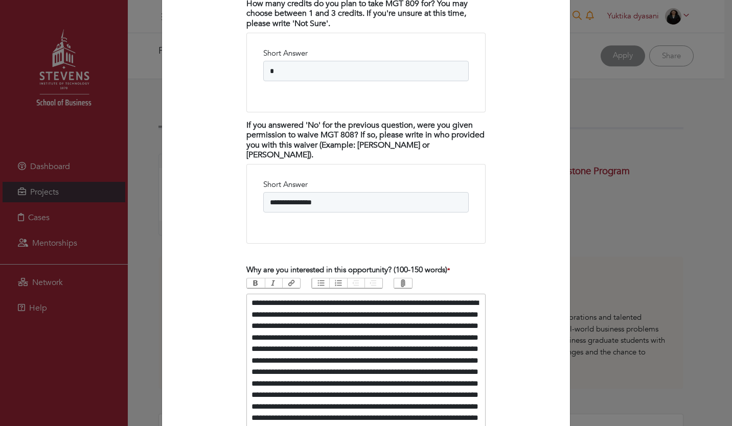
type trix-editor "**********"
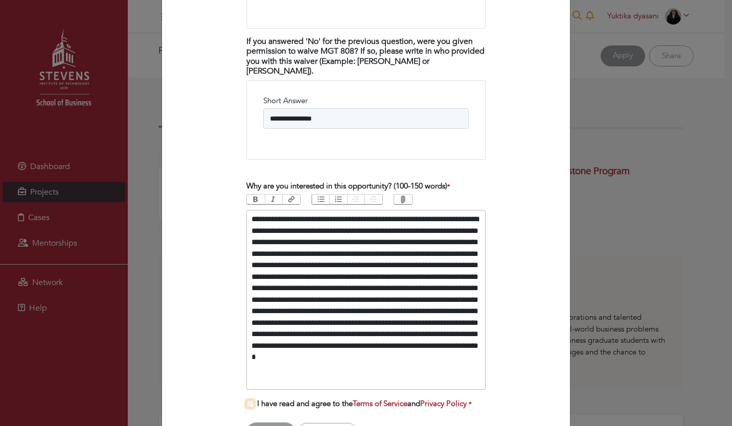
scroll to position [2122, 0]
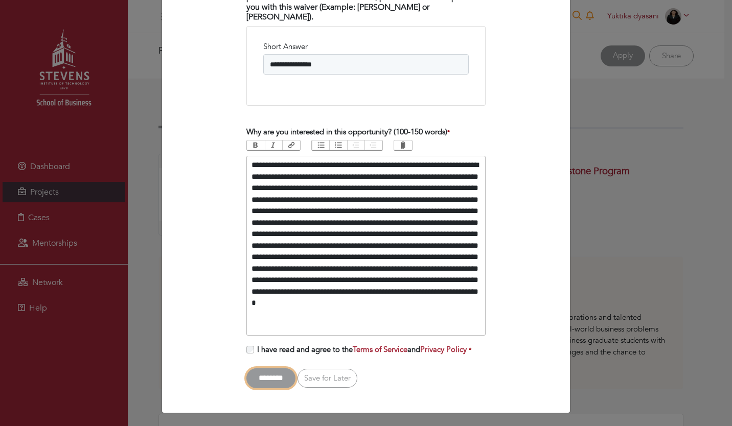
click at [274, 372] on input "********" at bounding box center [270, 379] width 49 height 20
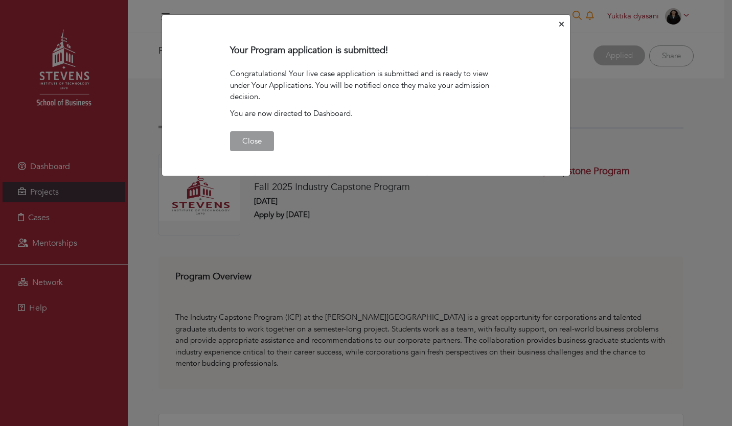
scroll to position [0, 0]
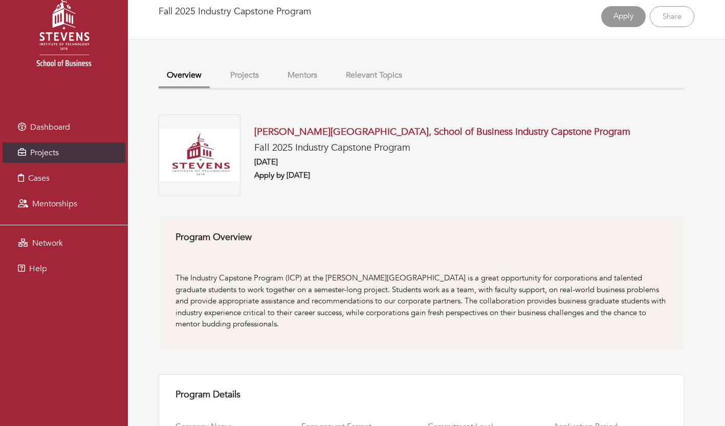
scroll to position [39, 0]
click at [104, 155] on link "Projects" at bounding box center [64, 153] width 123 height 20
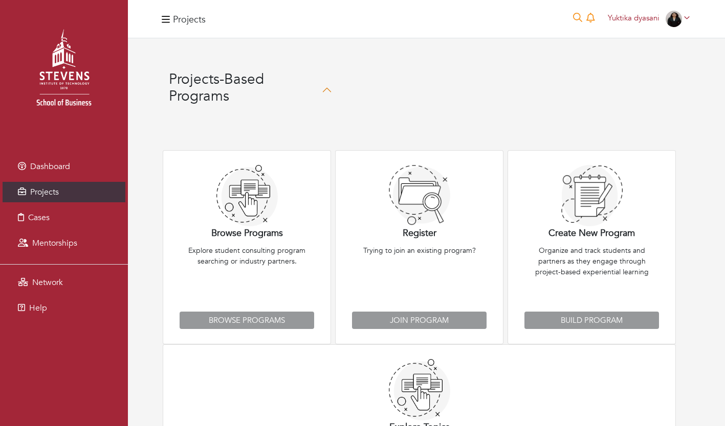
click at [106, 191] on link "Projects" at bounding box center [64, 192] width 123 height 20
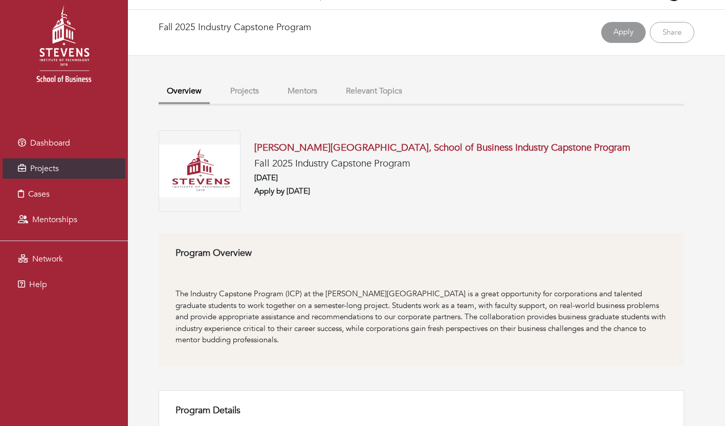
scroll to position [39, 0]
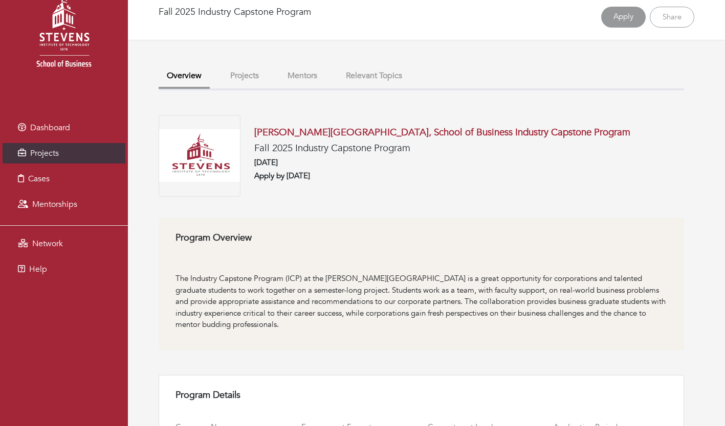
click at [250, 81] on button "Projects" at bounding box center [244, 76] width 45 height 22
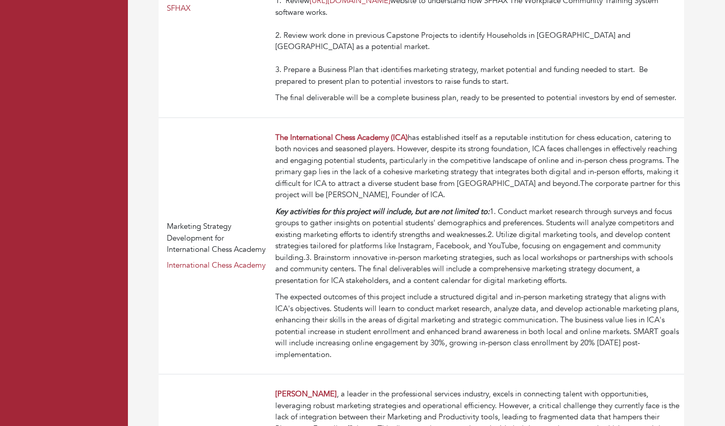
scroll to position [1174, 0]
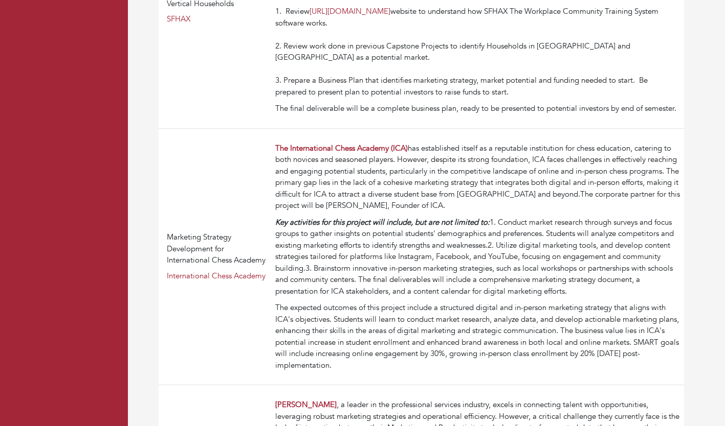
drag, startPoint x: 380, startPoint y: 386, endPoint x: 273, endPoint y: 171, distance: 240.3
click at [273, 171] on td "The International Chess Academy (ICA) has established itself as a reputable ins…" at bounding box center [477, 256] width 413 height 257
copy td "The International Chess Academy (ICA) has established itself as a reputable ins…"
